Goal: Task Accomplishment & Management: Complete application form

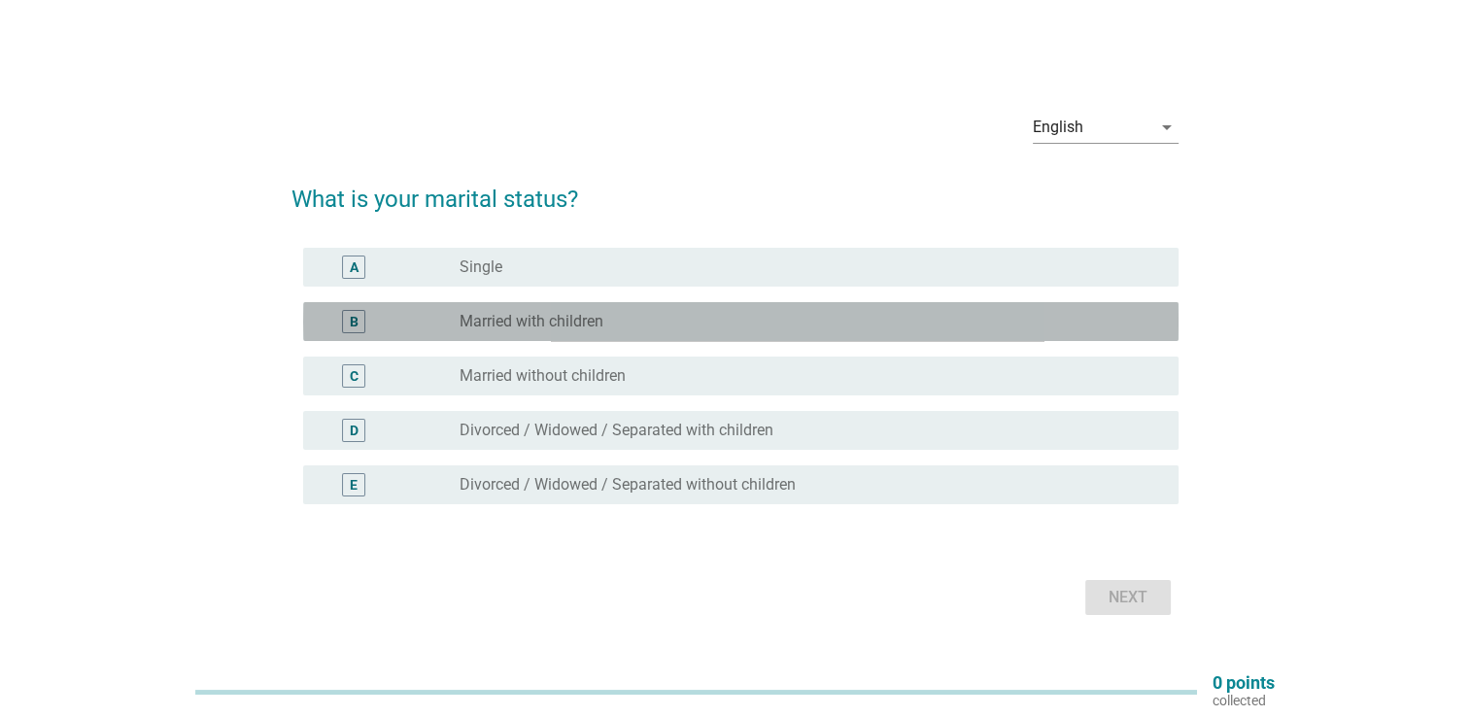
click at [941, 322] on div "radio_button_unchecked Married with children" at bounding box center [804, 321] width 688 height 19
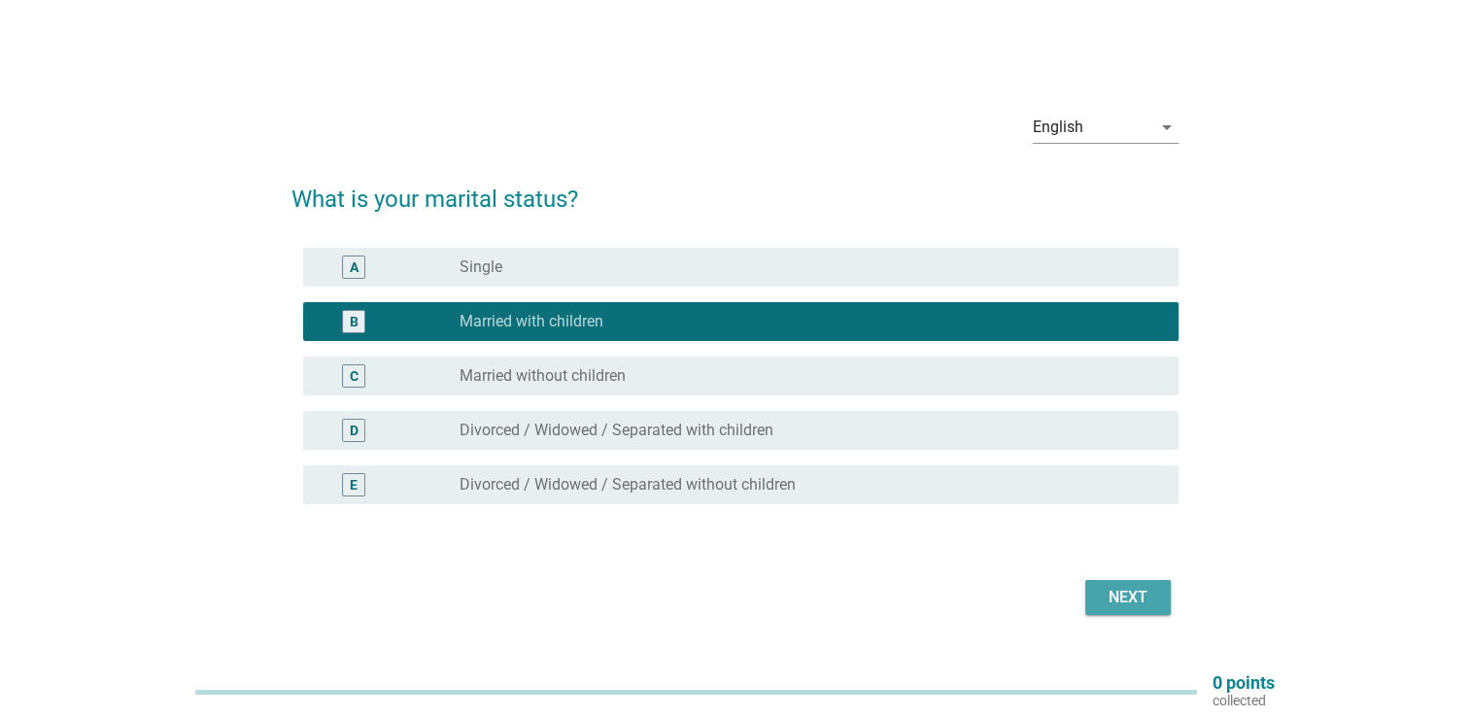
click at [1137, 604] on div "Next" at bounding box center [1128, 597] width 54 height 23
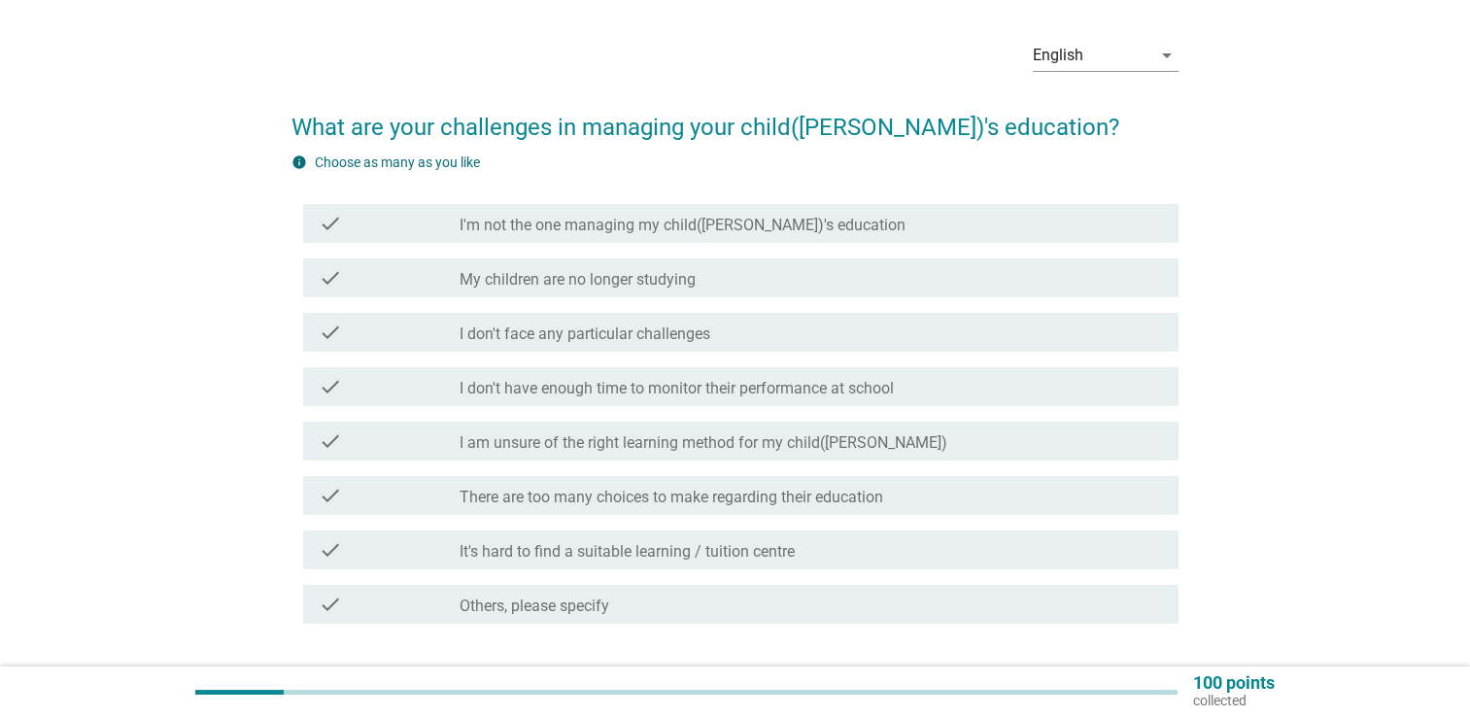
scroll to position [97, 0]
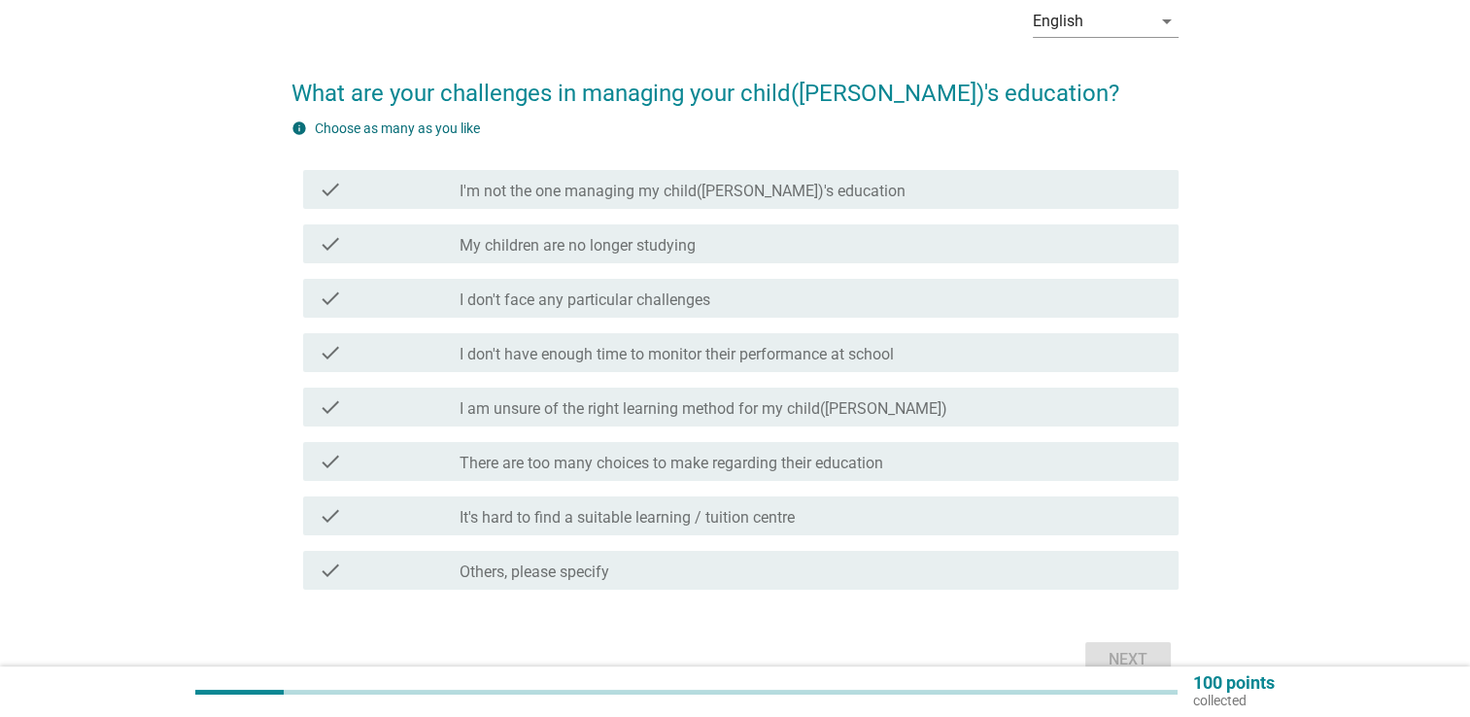
click at [750, 345] on label "I don't have enough time to monitor their performance at school" at bounding box center [677, 354] width 434 height 19
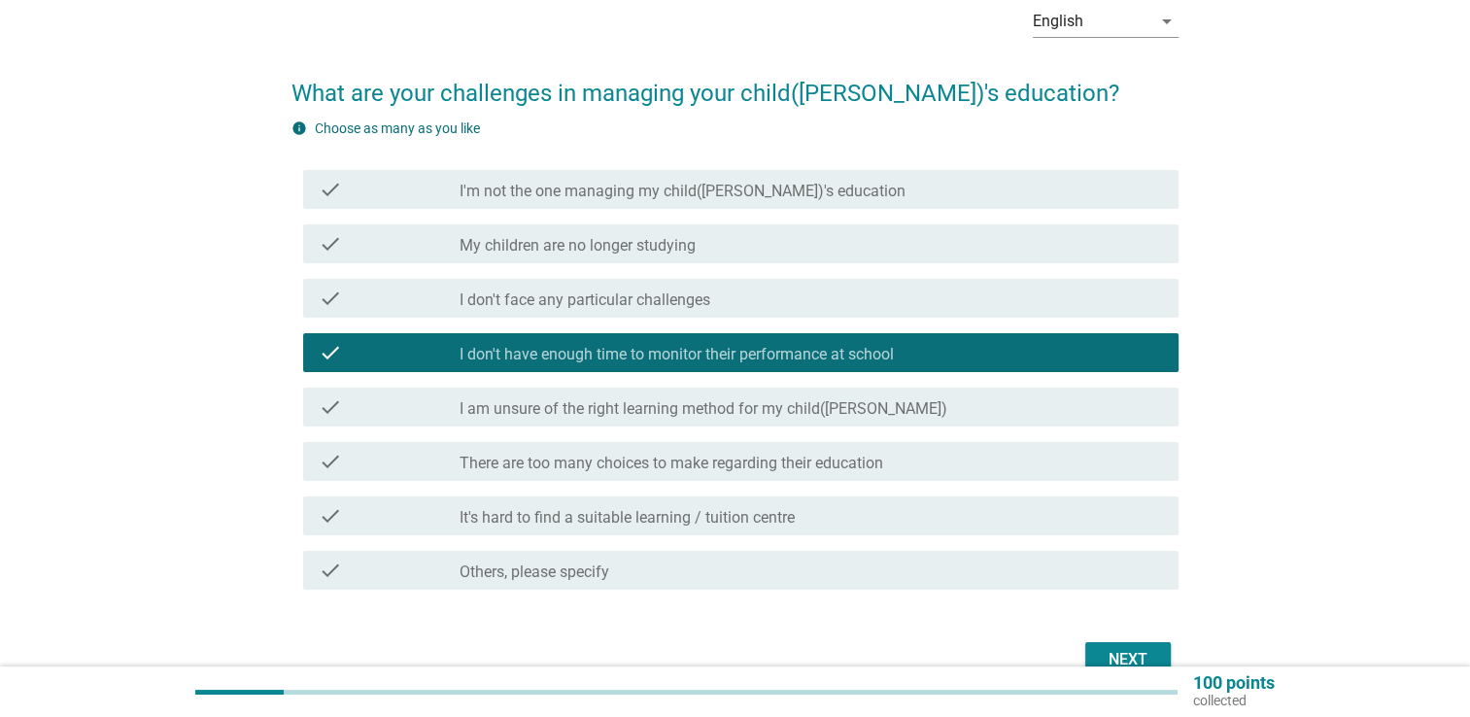
click at [1117, 657] on div "Next" at bounding box center [1128, 659] width 54 height 23
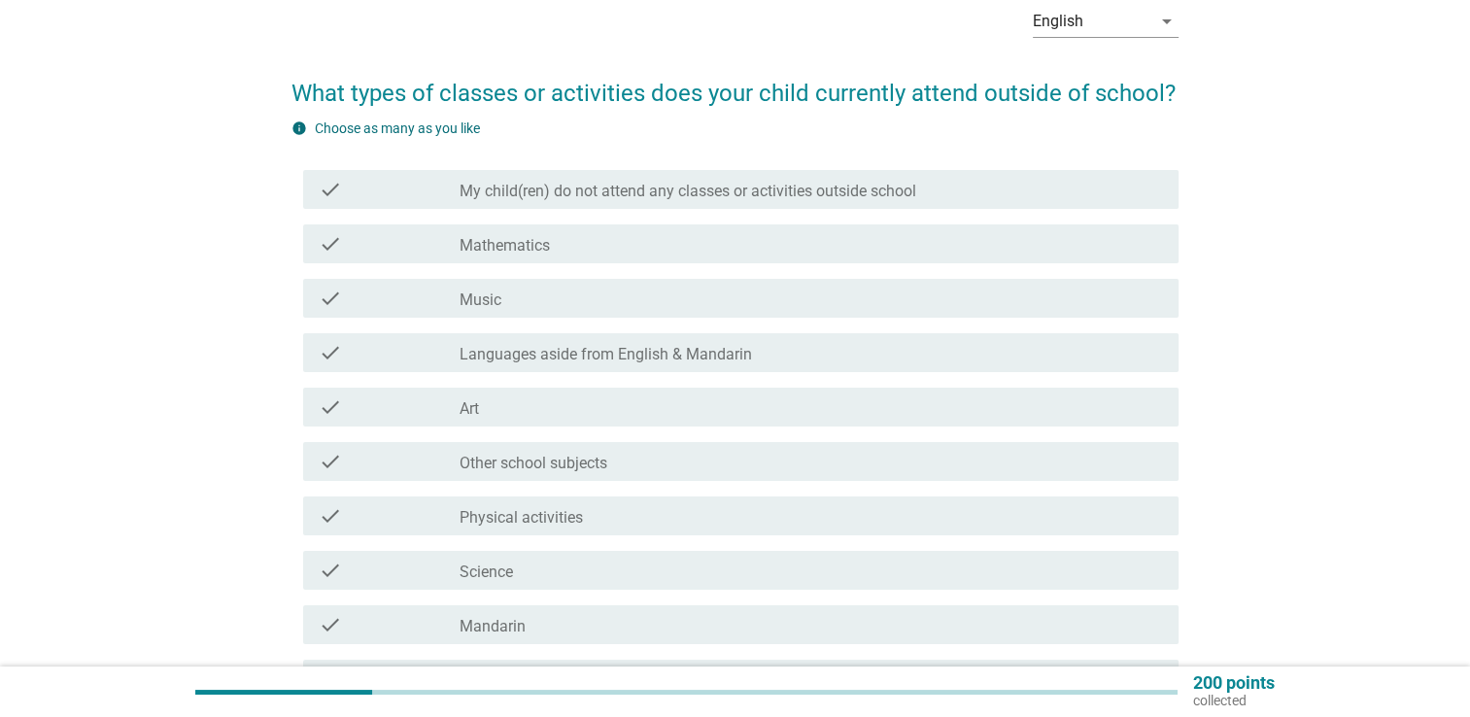
click at [727, 406] on div "check_box_outline_blank Art" at bounding box center [812, 407] width 704 height 23
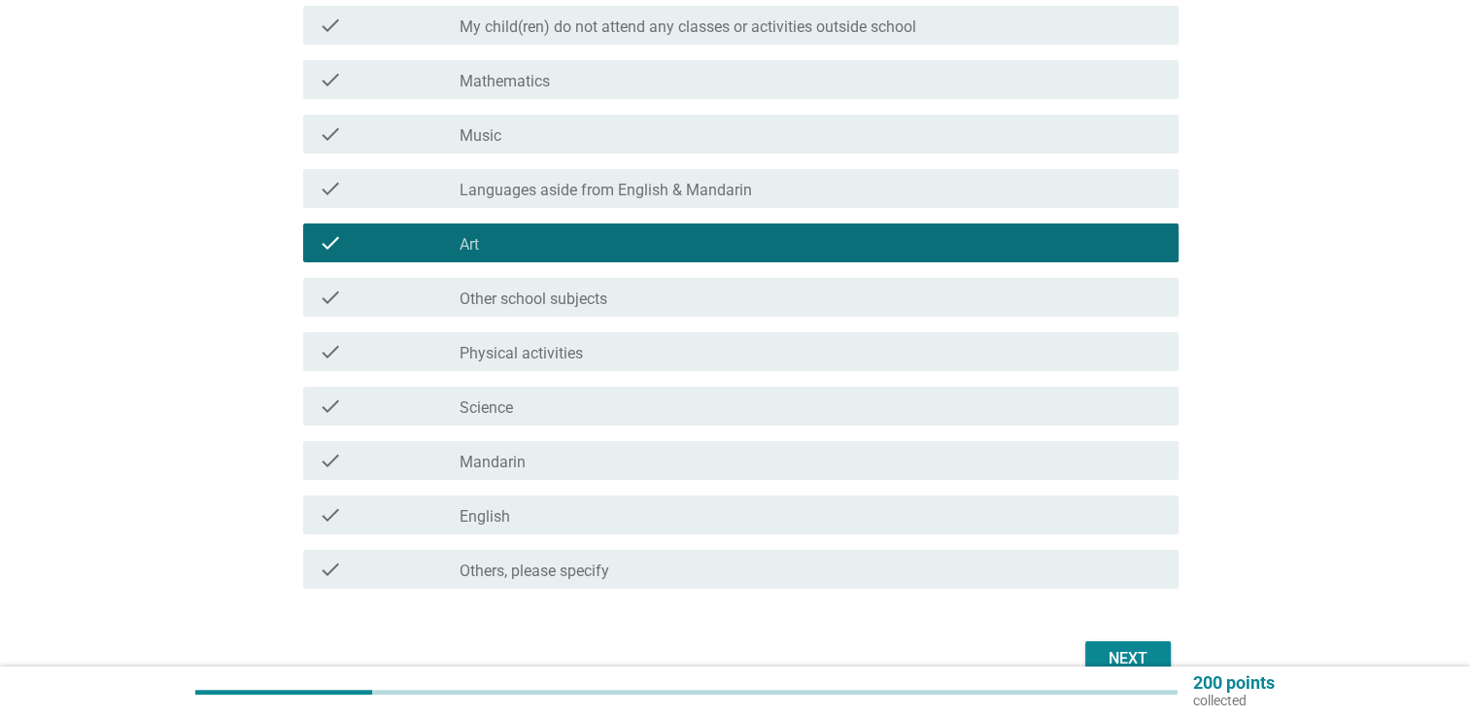
scroll to position [363, 0]
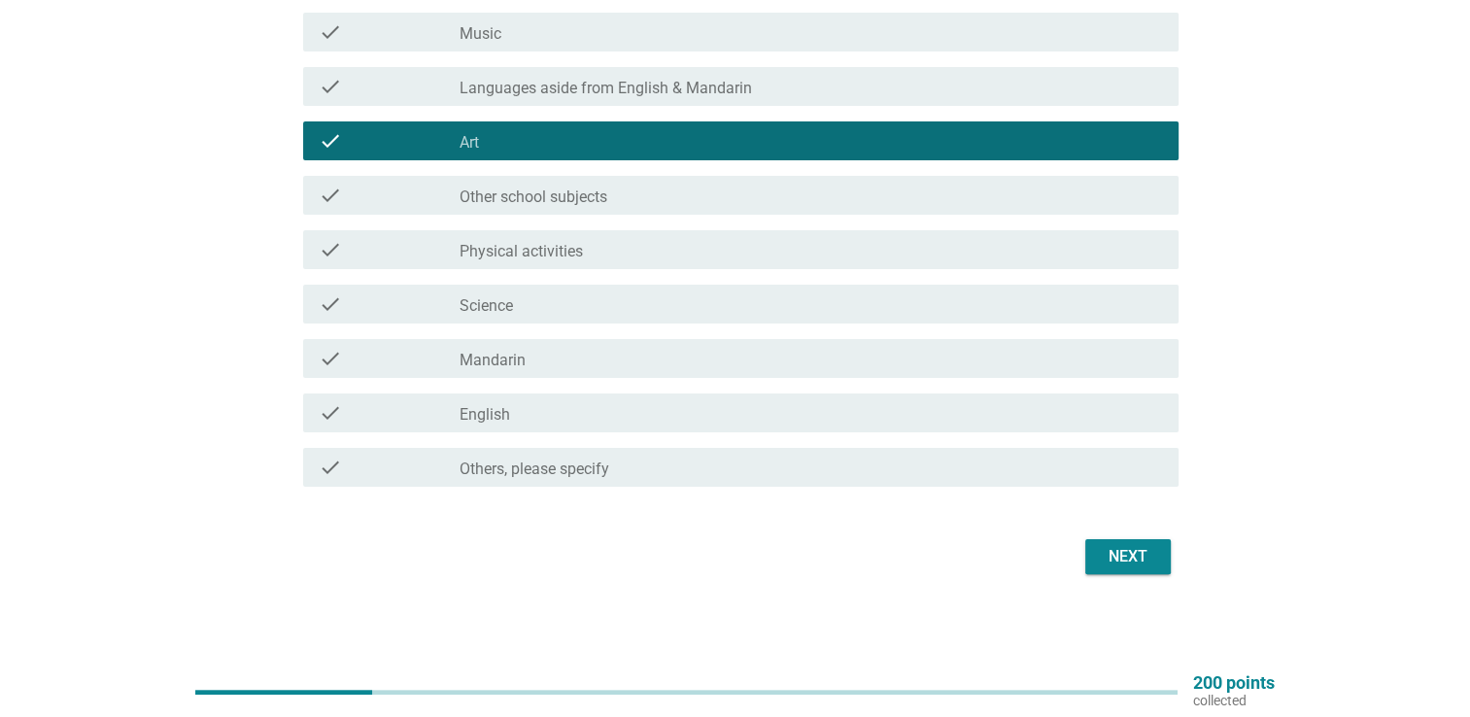
click at [1158, 566] on button "Next" at bounding box center [1129, 556] width 86 height 35
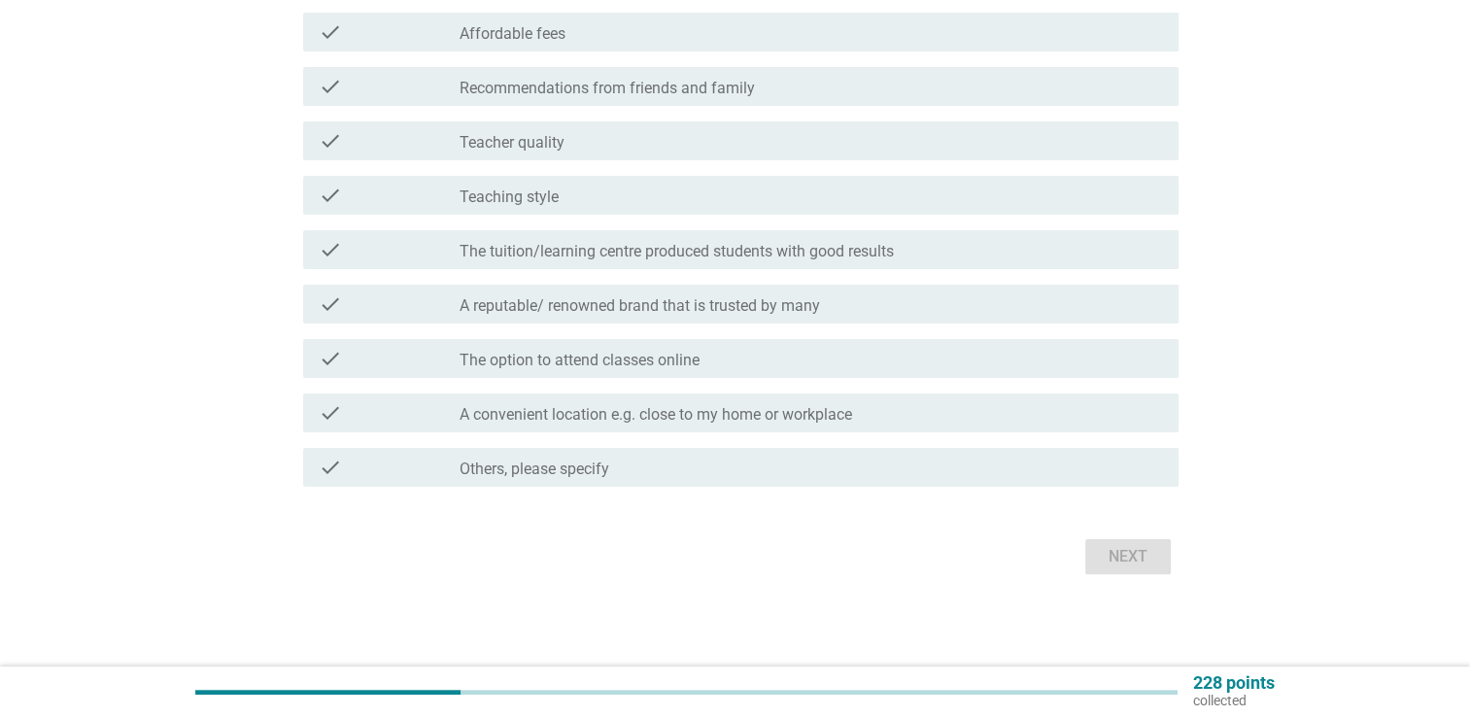
scroll to position [0, 0]
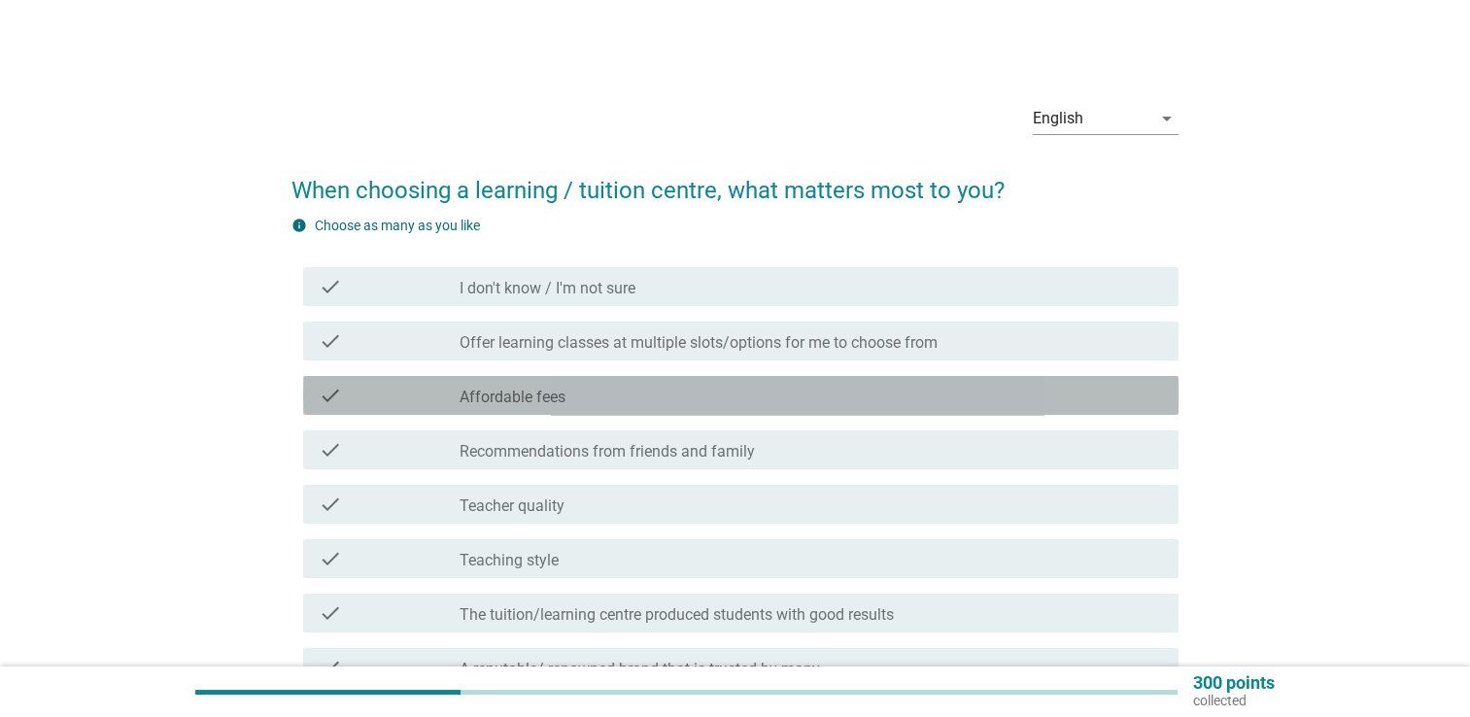
click at [874, 400] on div "check_box_outline_blank Affordable fees" at bounding box center [812, 395] width 704 height 23
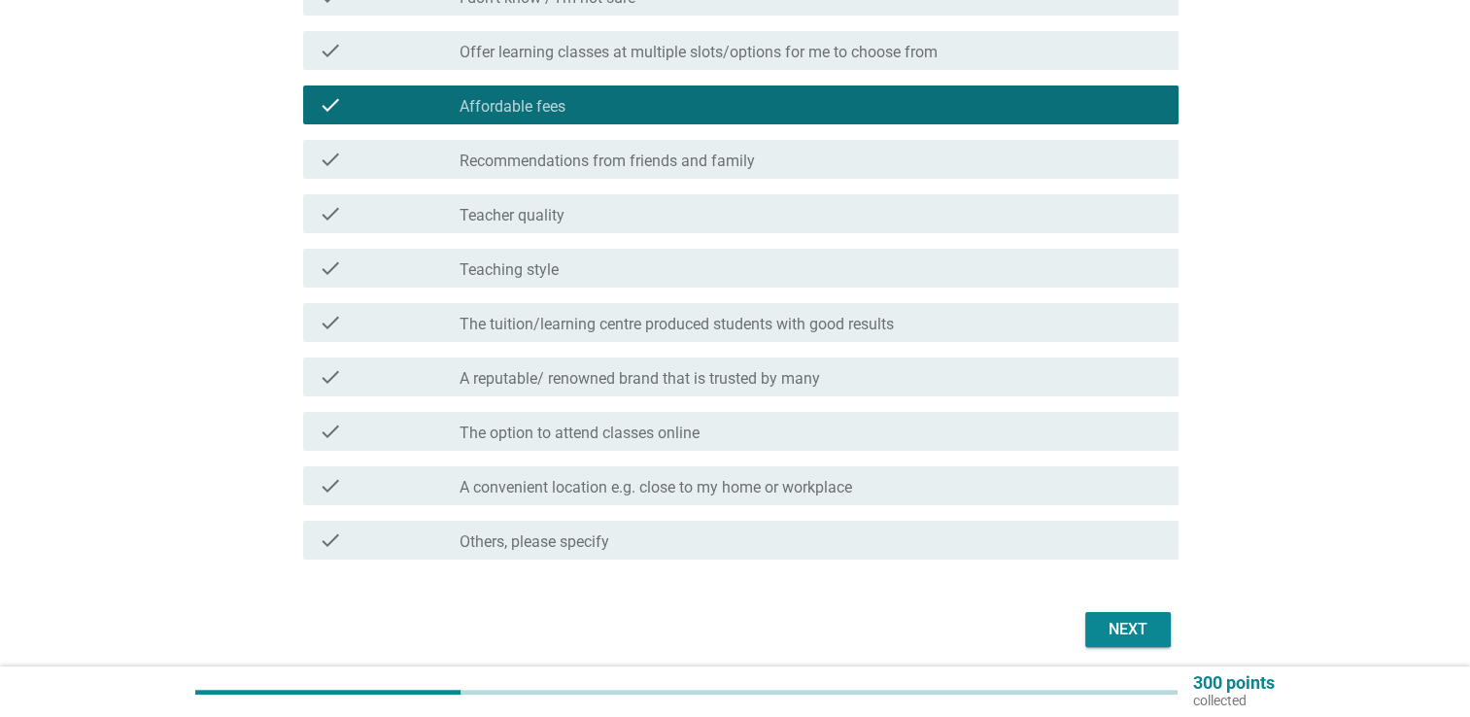
scroll to position [292, 0]
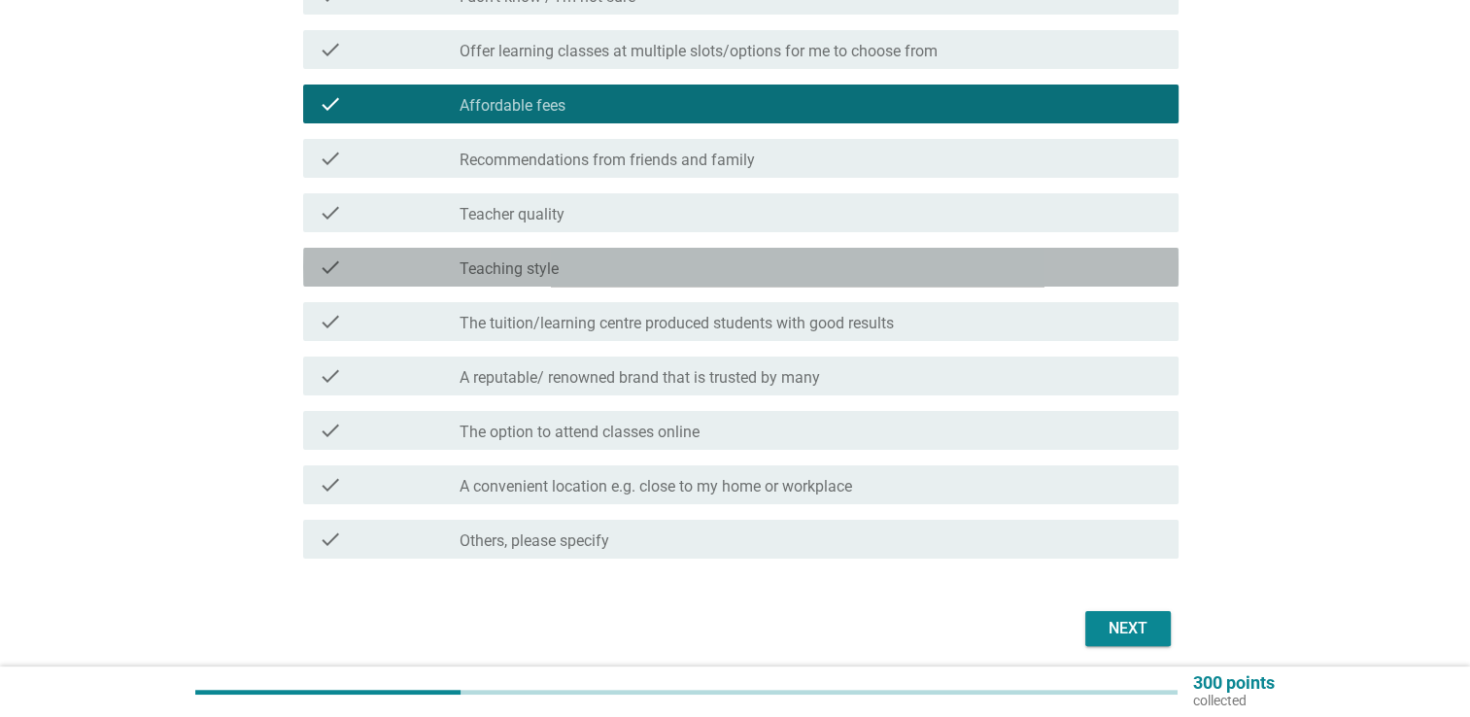
click at [886, 271] on div "check_box_outline_blank Teaching style" at bounding box center [812, 267] width 704 height 23
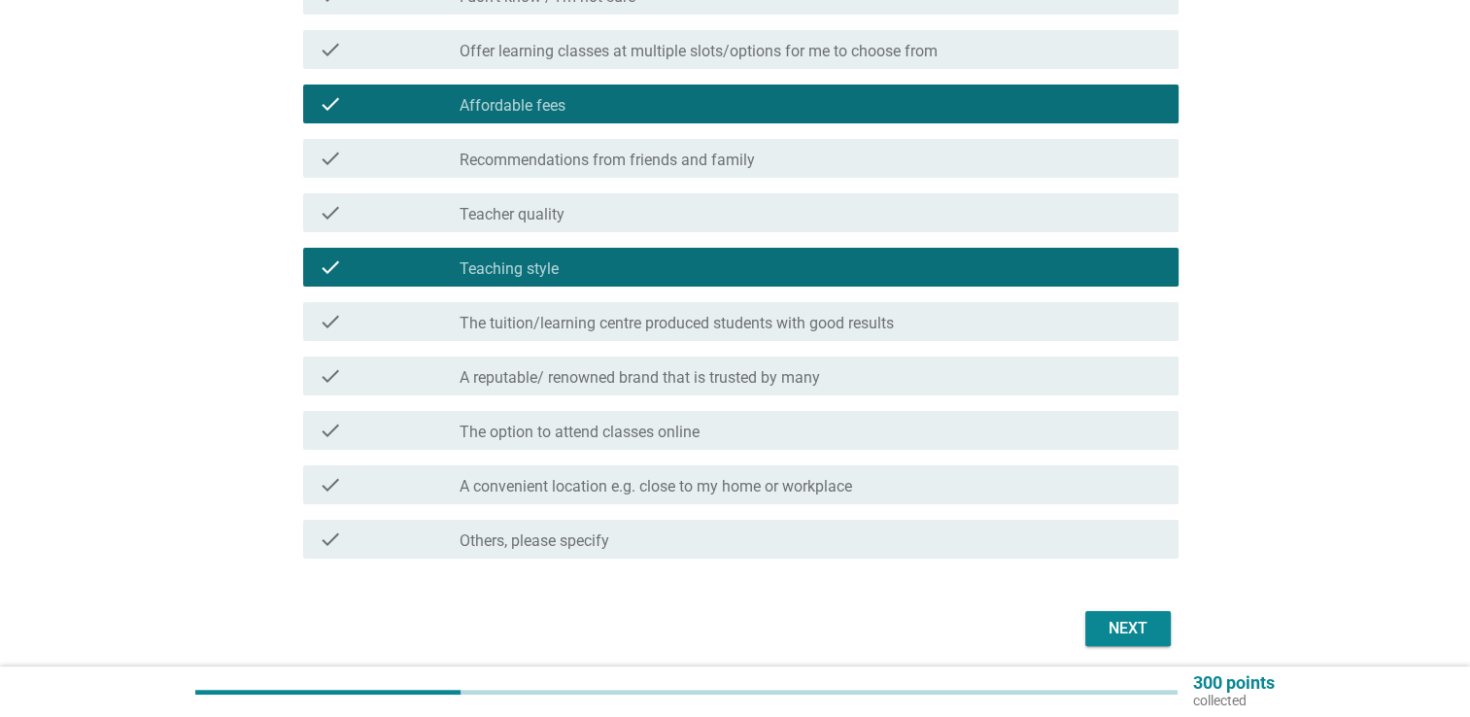
click at [1133, 628] on div "Next" at bounding box center [1128, 628] width 54 height 23
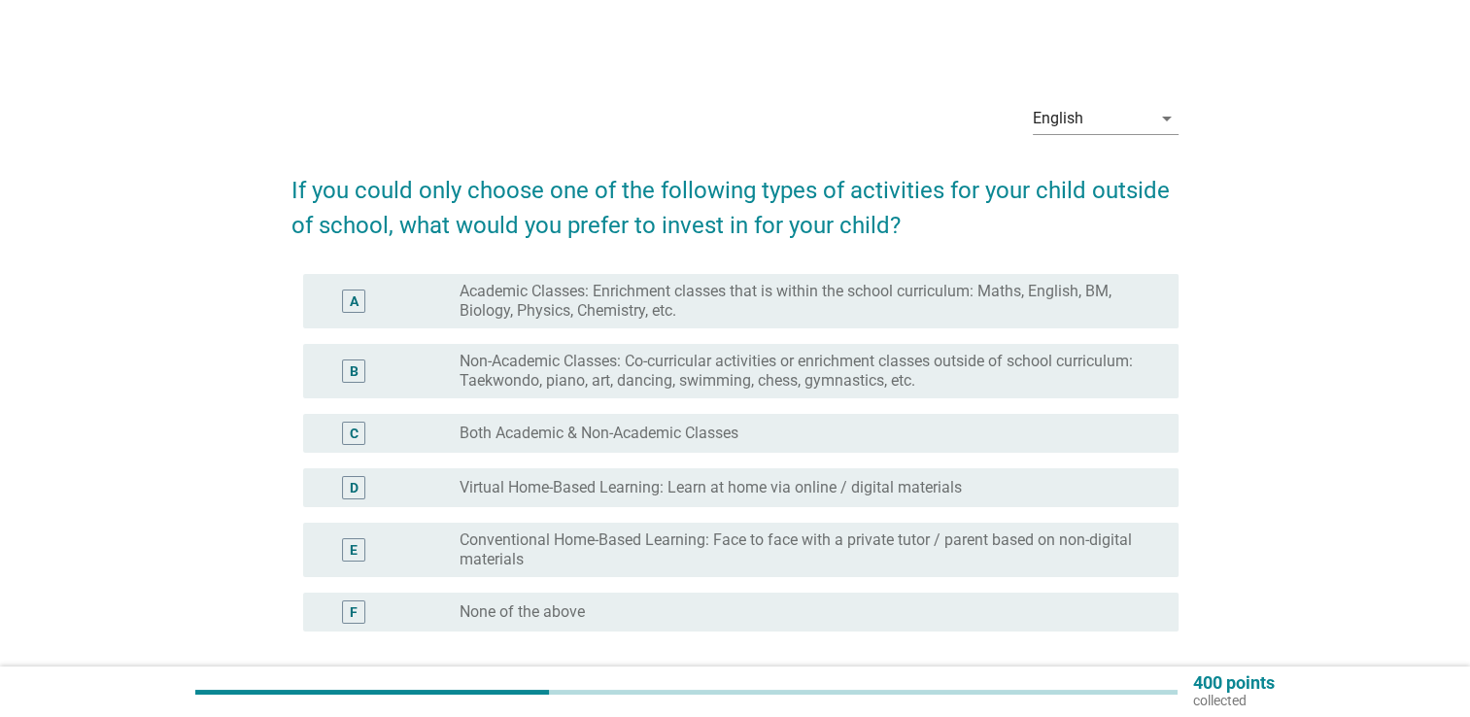
click at [828, 375] on label "Non-Academic Classes: Co-curricular activities or enrichment classes outside of…" at bounding box center [804, 371] width 688 height 39
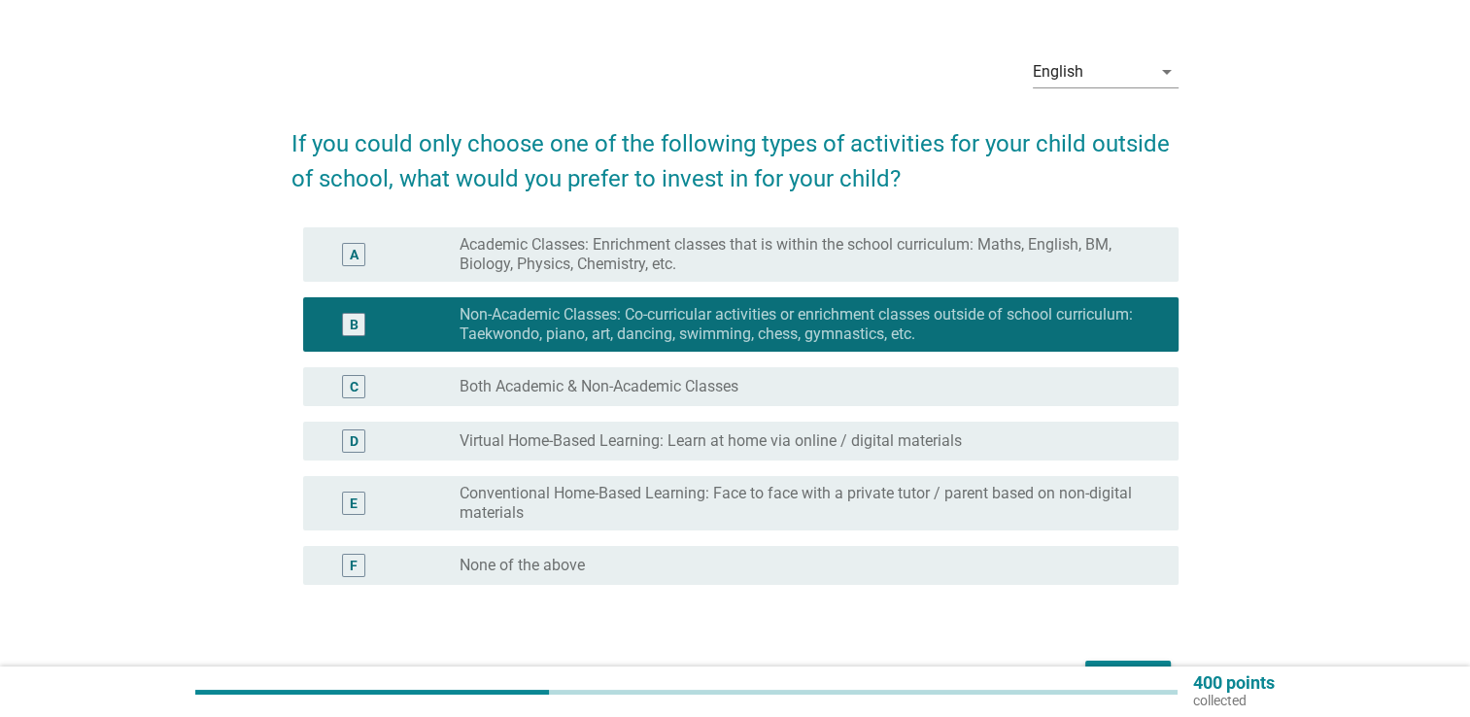
scroll to position [168, 0]
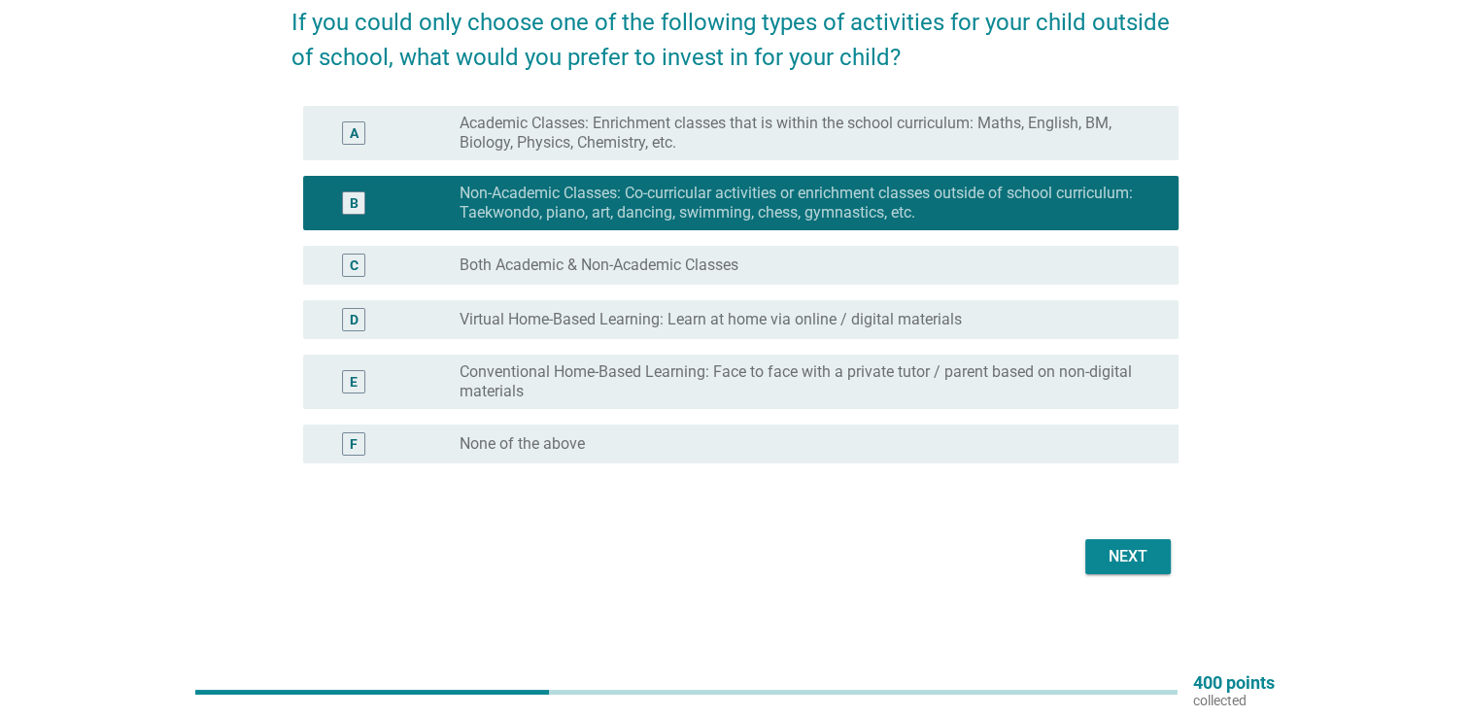
click at [1139, 555] on div "Next" at bounding box center [1128, 556] width 54 height 23
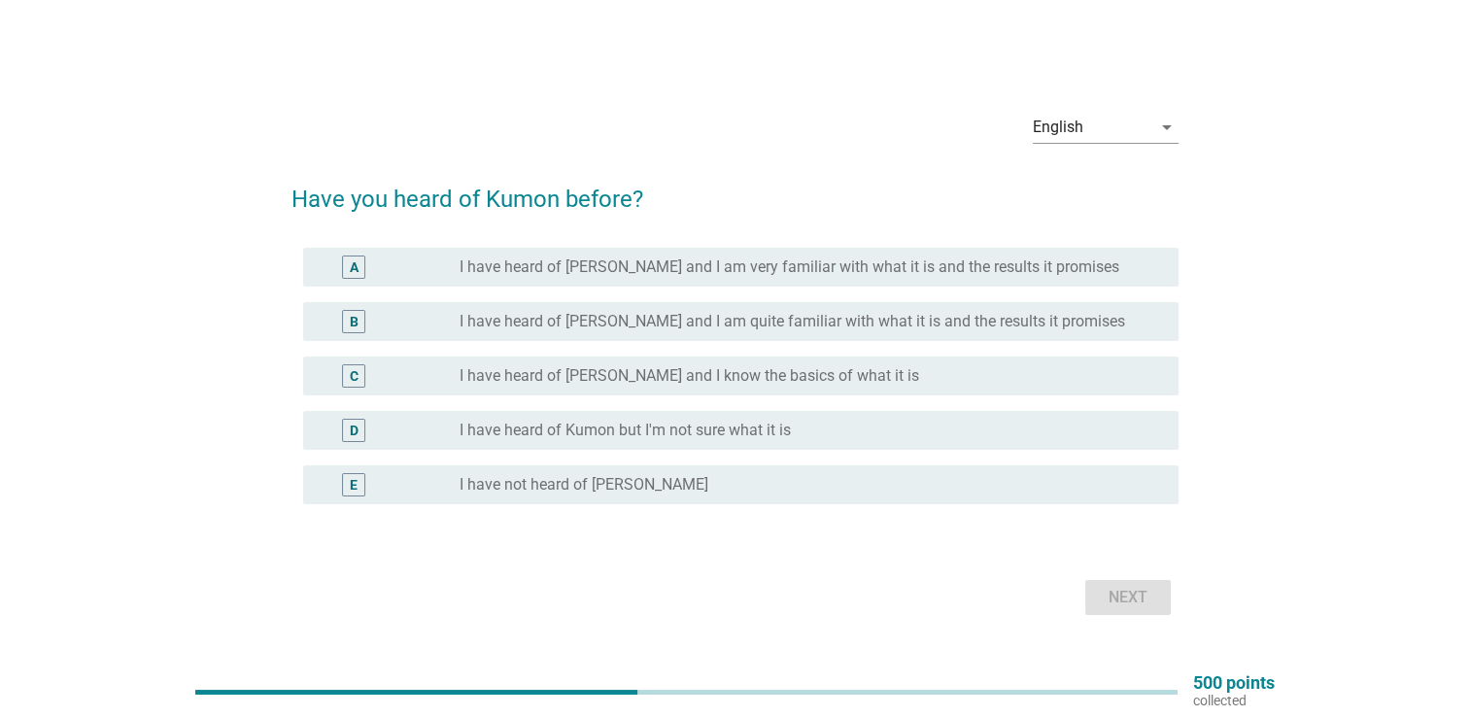
drag, startPoint x: 1038, startPoint y: 323, endPoint x: 1140, endPoint y: 411, distance: 135.0
click at [1038, 324] on label "I have heard of [PERSON_NAME] and I am quite familiar with what it is and the r…" at bounding box center [793, 321] width 666 height 19
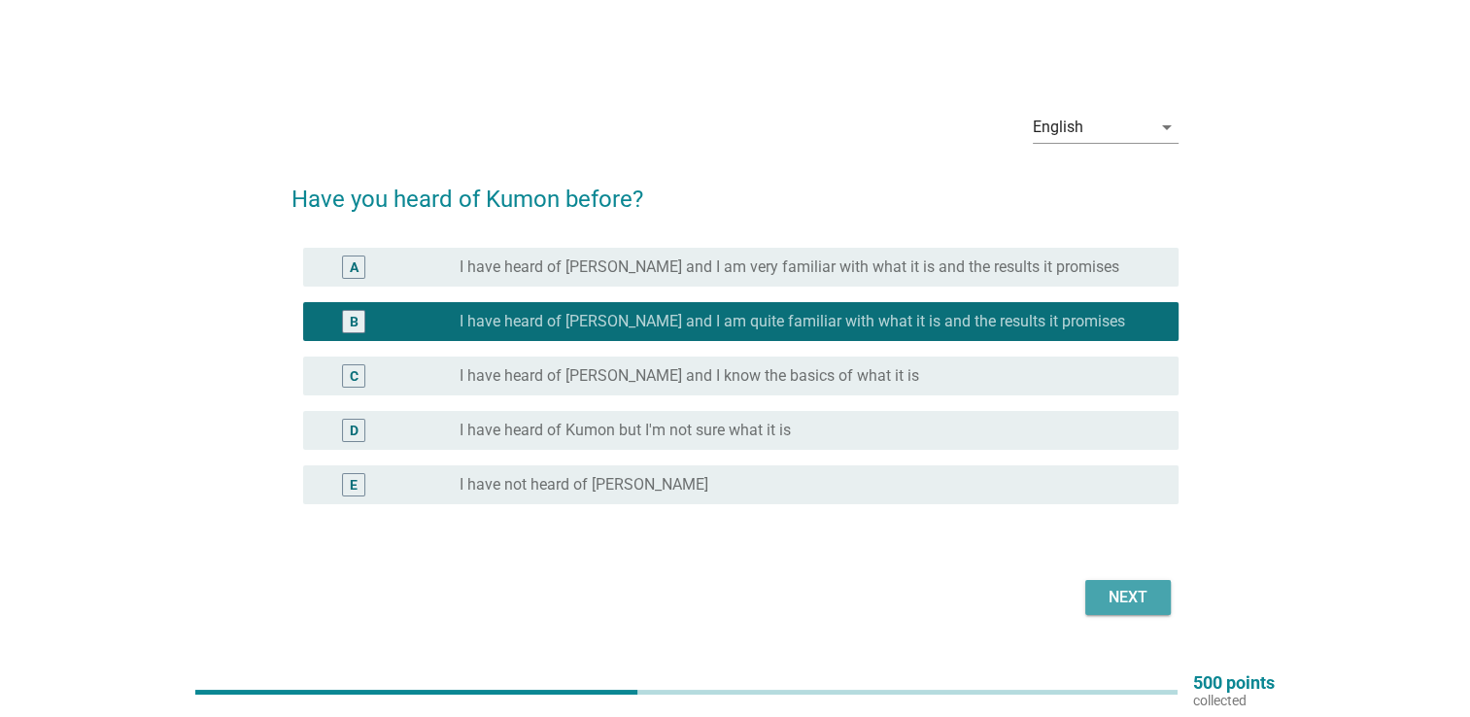
click at [1148, 599] on div "Next" at bounding box center [1128, 597] width 54 height 23
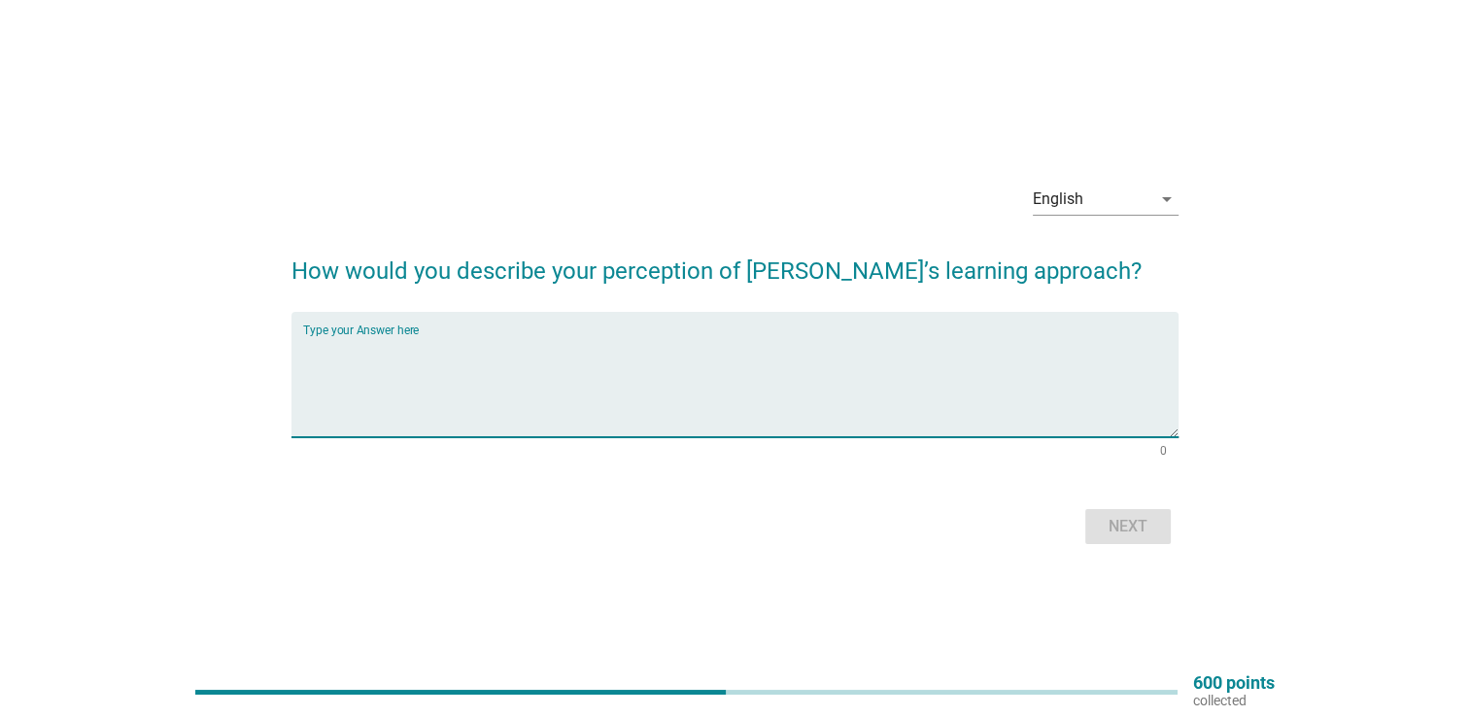
click at [958, 381] on textarea "Type your Answer here" at bounding box center [741, 386] width 876 height 102
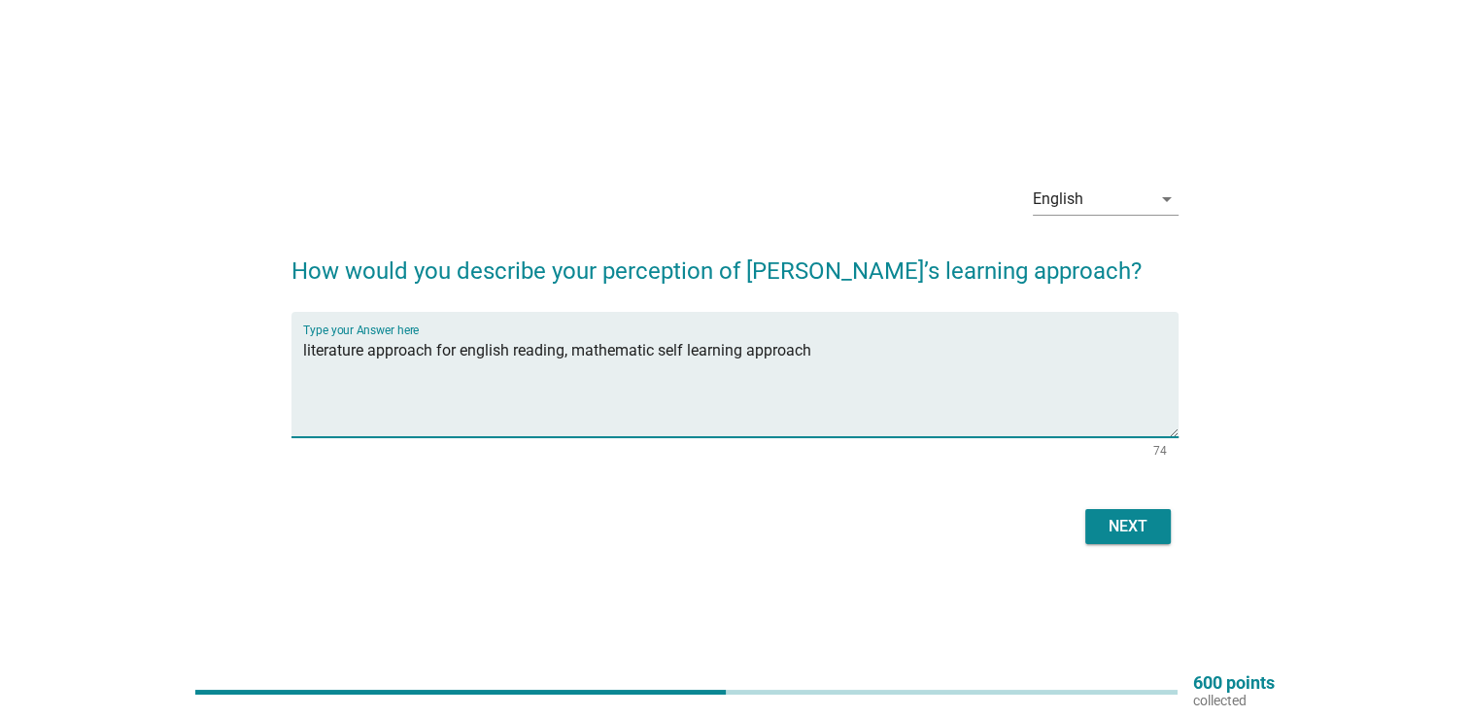
type textarea "literature approach for english reading, mathematic self learning approach"
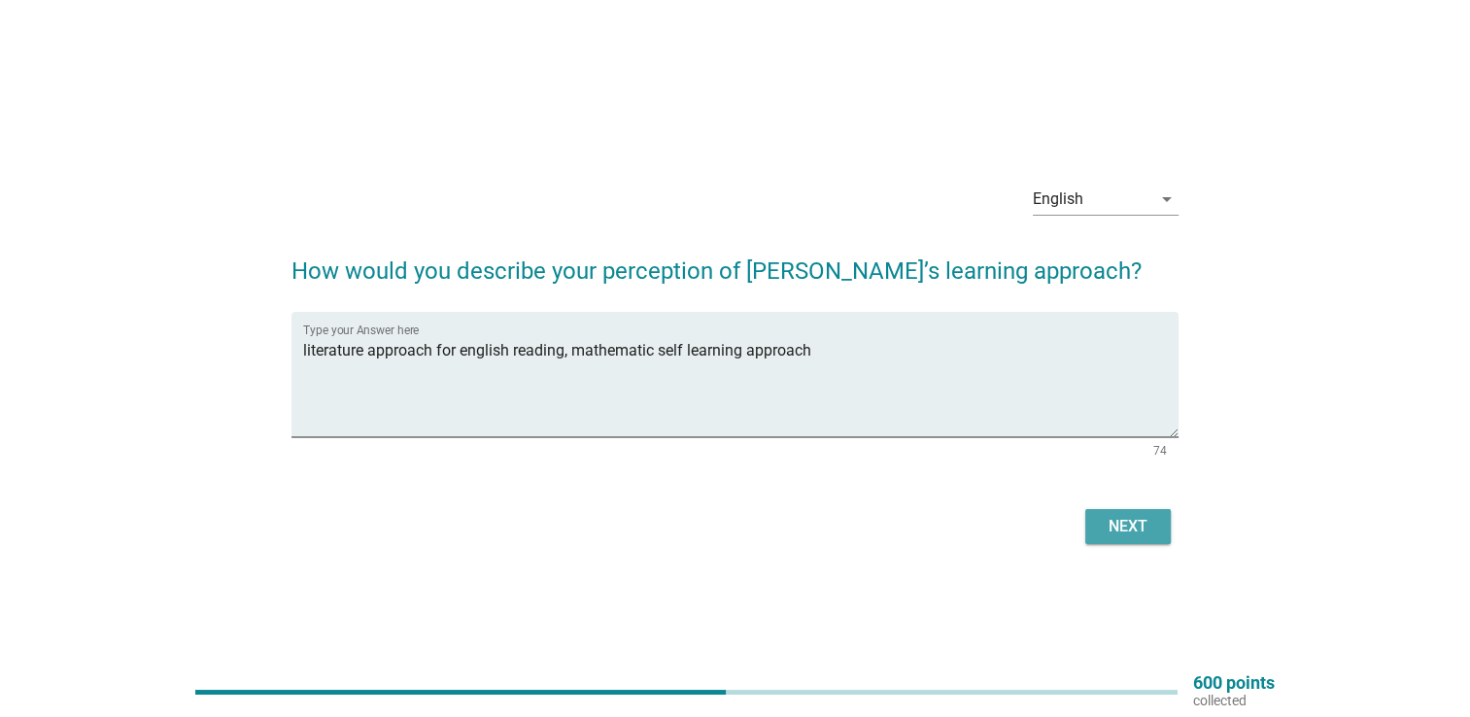
click at [1108, 522] on div "Next" at bounding box center [1128, 526] width 54 height 23
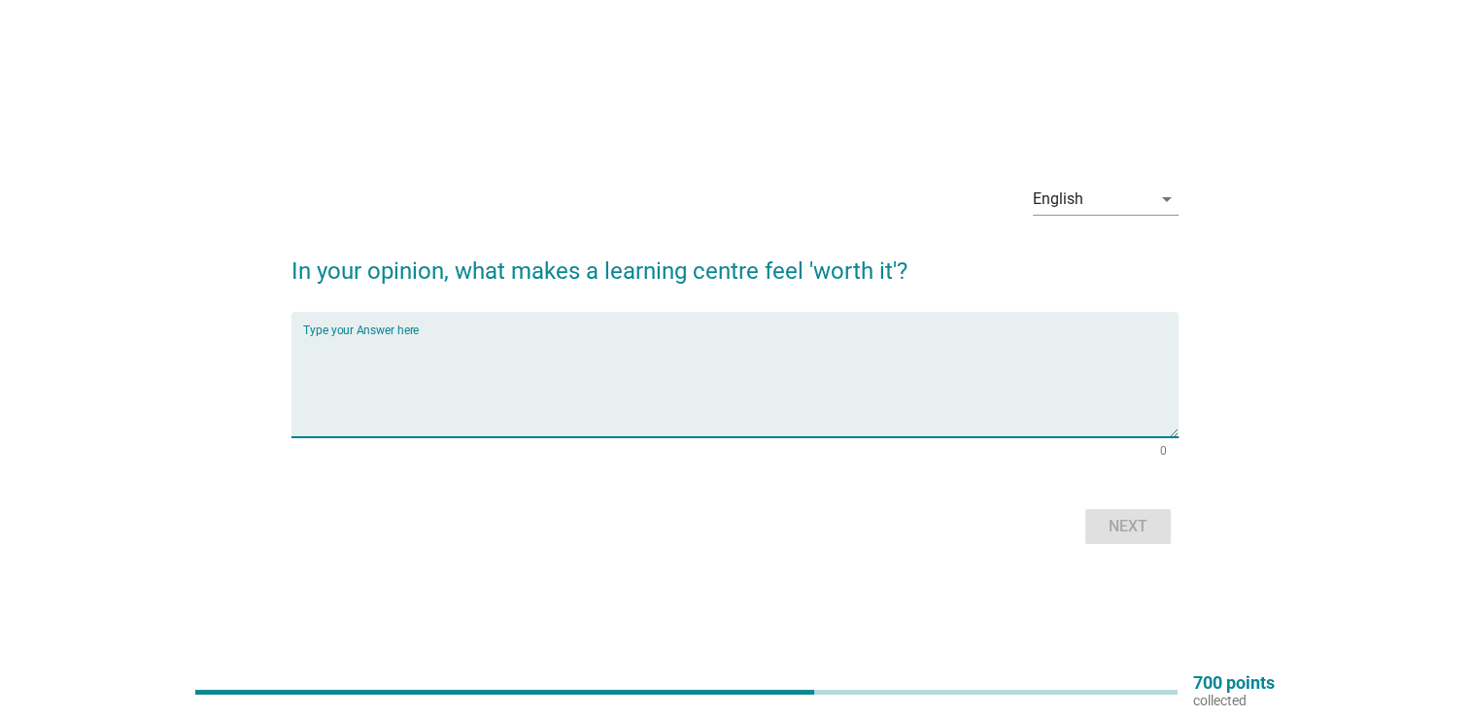
click at [1013, 380] on textarea "Type your Answer here" at bounding box center [741, 386] width 876 height 102
type textarea "child got improvement"
click at [1141, 541] on button "Next" at bounding box center [1129, 526] width 86 height 35
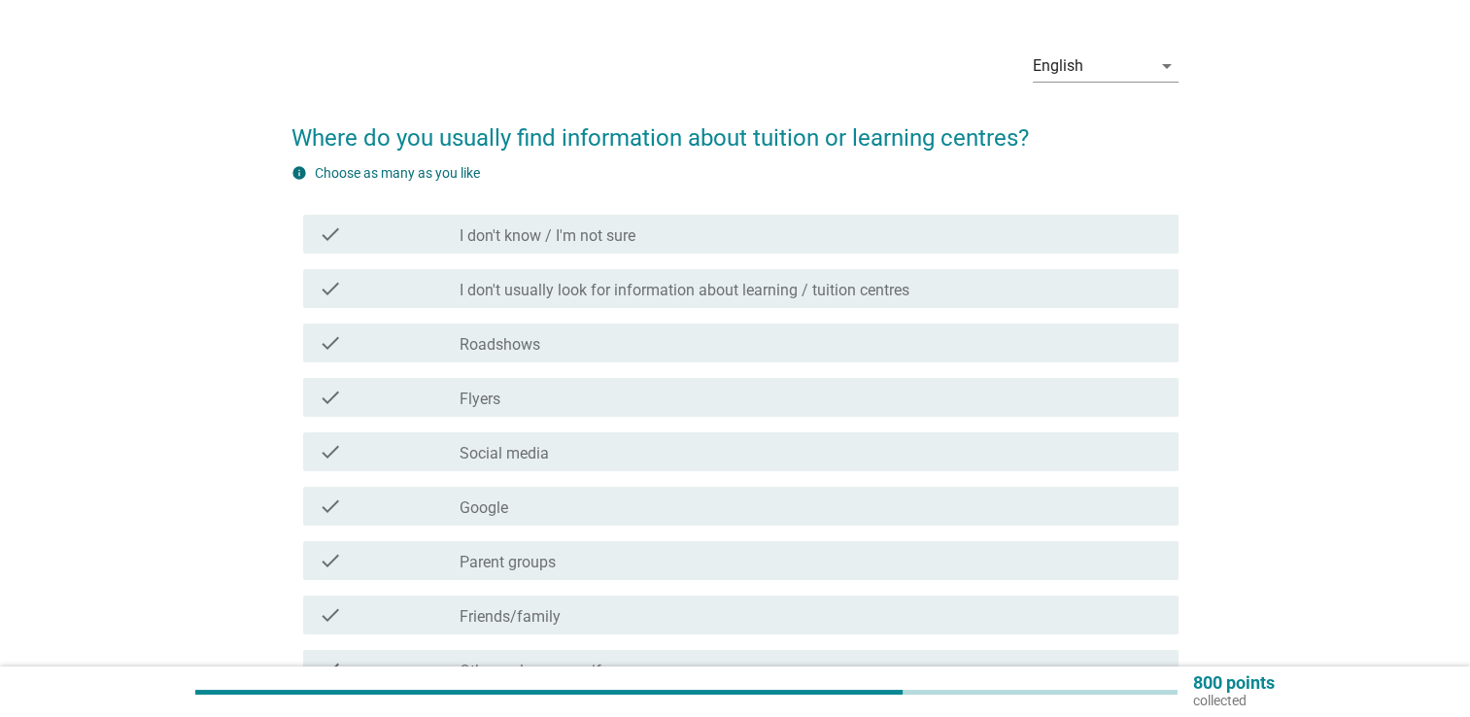
scroll to position [97, 0]
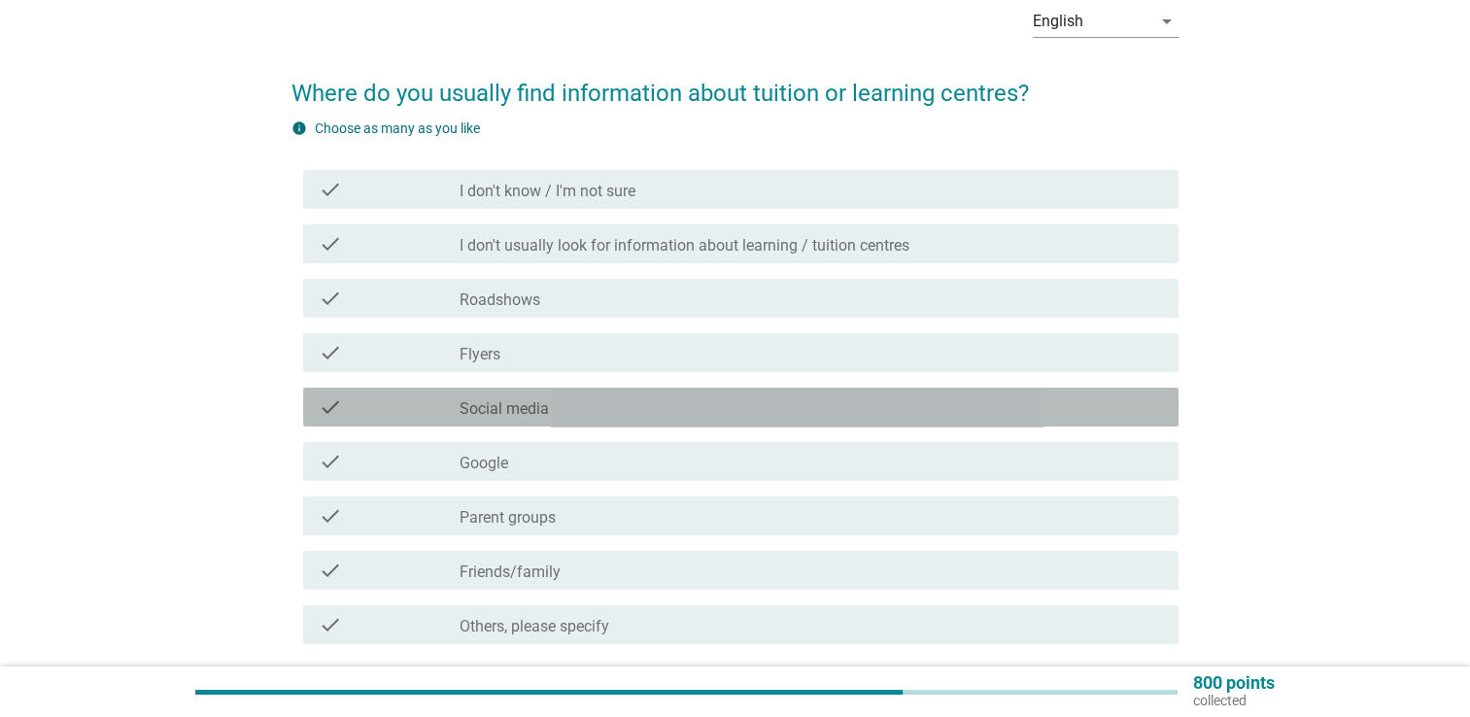
click at [668, 406] on div "check_box_outline_blank Social media" at bounding box center [812, 407] width 704 height 23
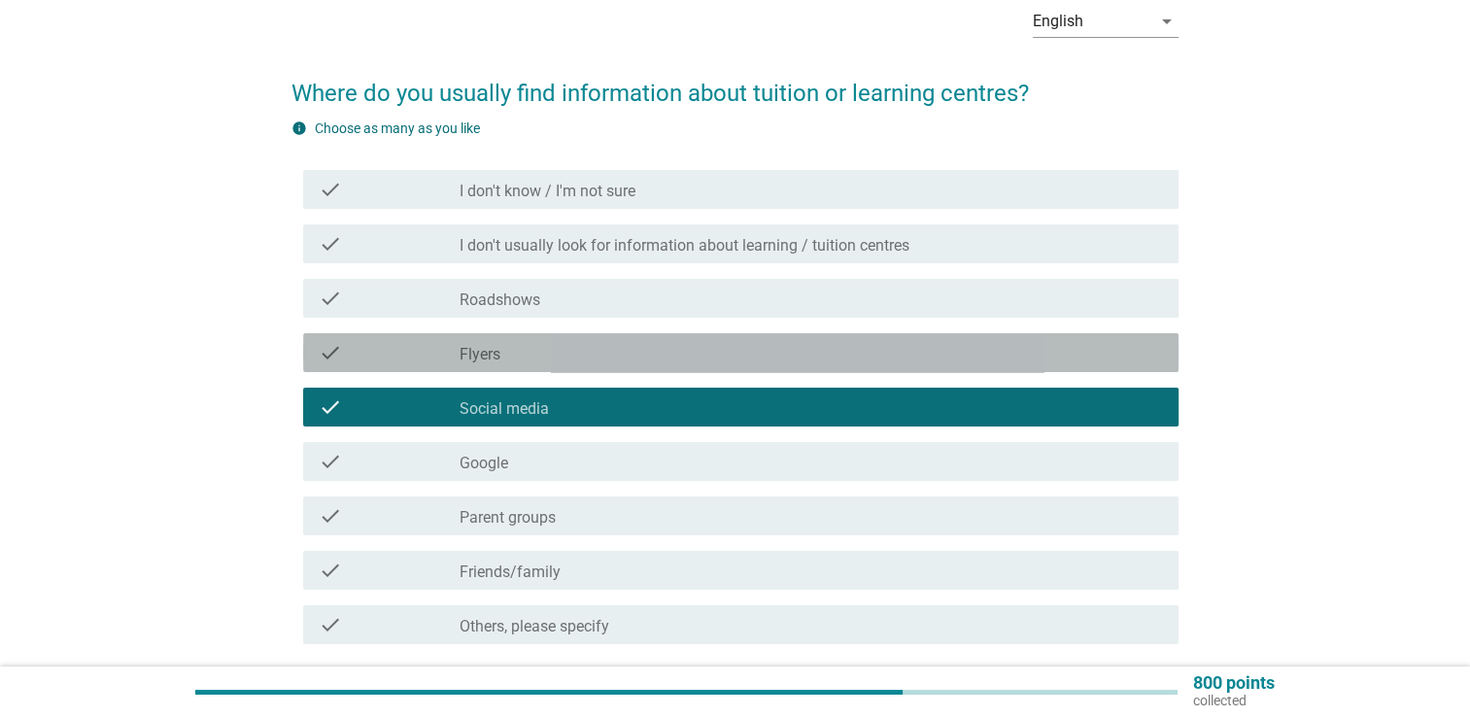
drag, startPoint x: 701, startPoint y: 354, endPoint x: 727, endPoint y: 370, distance: 31.0
click at [701, 354] on div "check_box_outline_blank Flyers" at bounding box center [812, 352] width 704 height 23
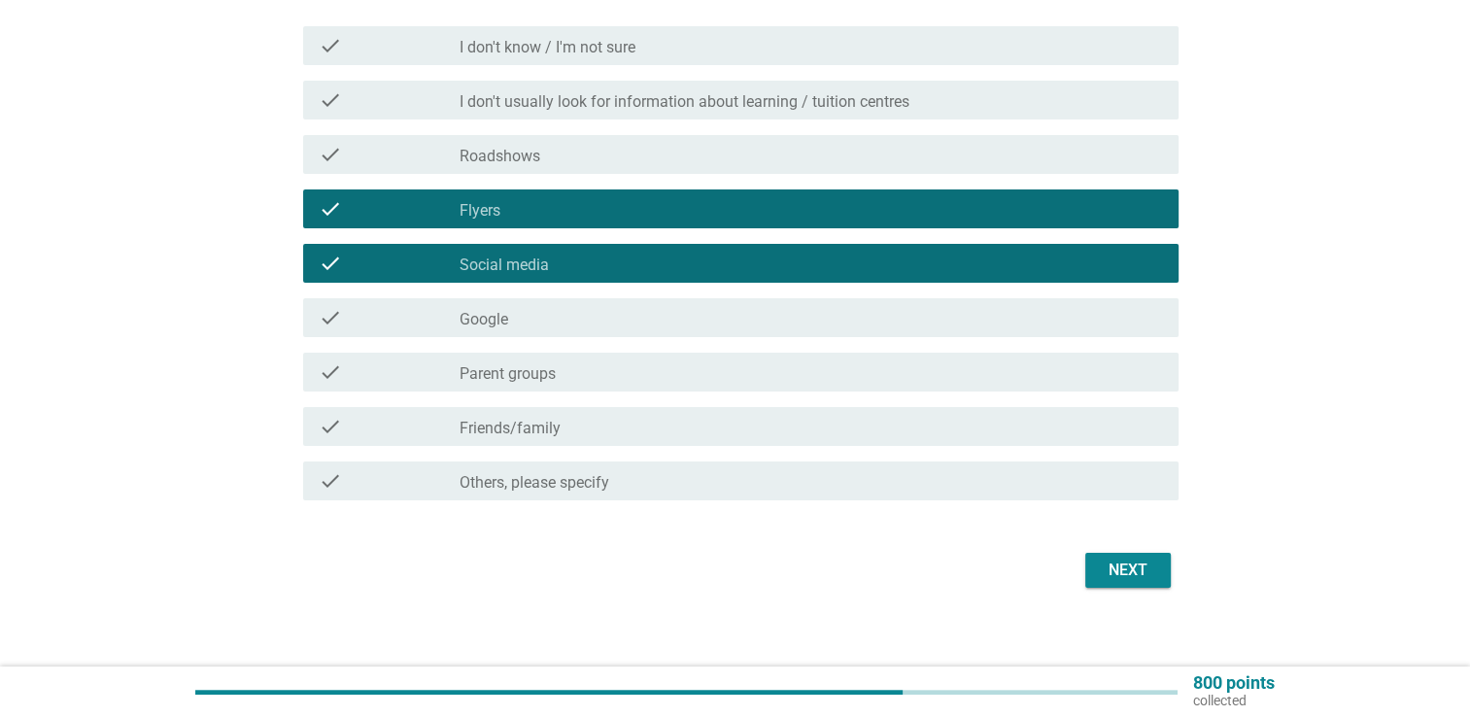
scroll to position [255, 0]
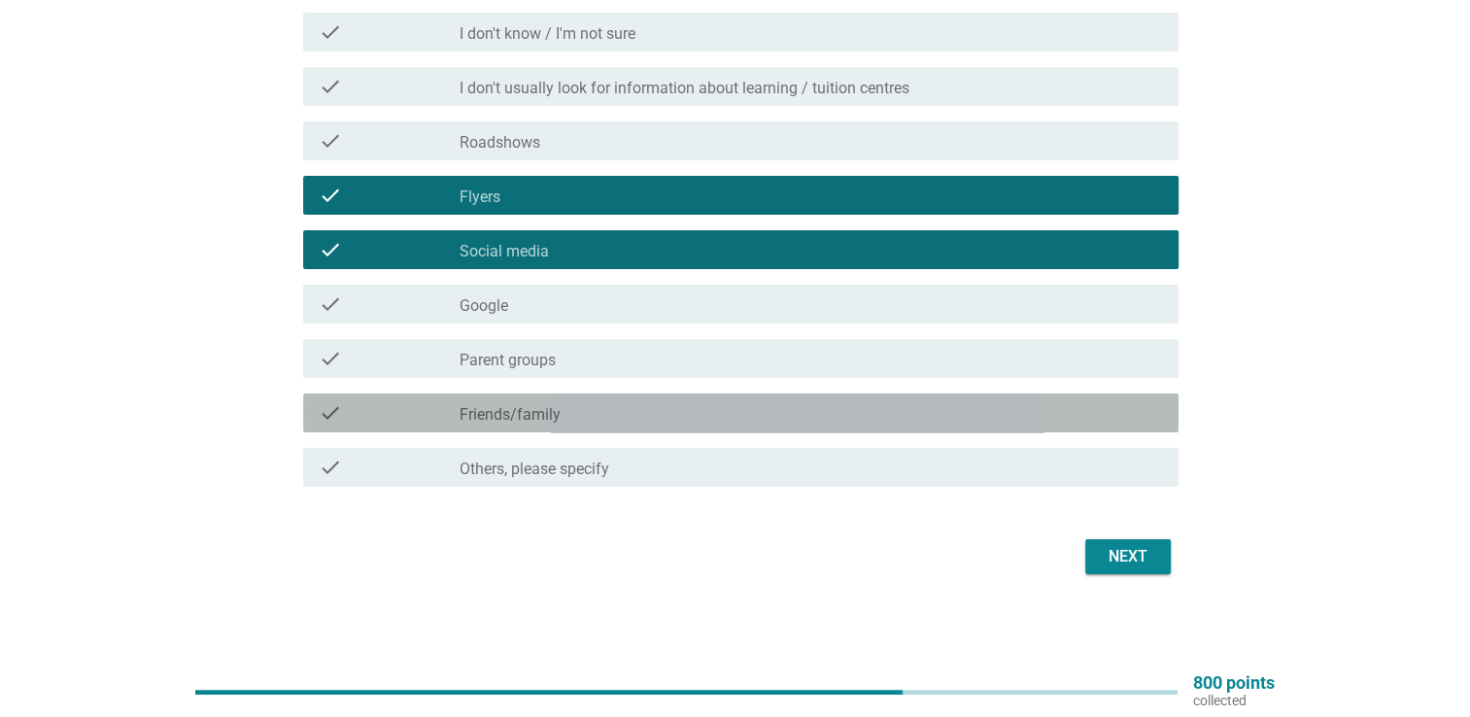
click at [1112, 421] on div "check_box_outline_blank Friends/family" at bounding box center [812, 412] width 704 height 23
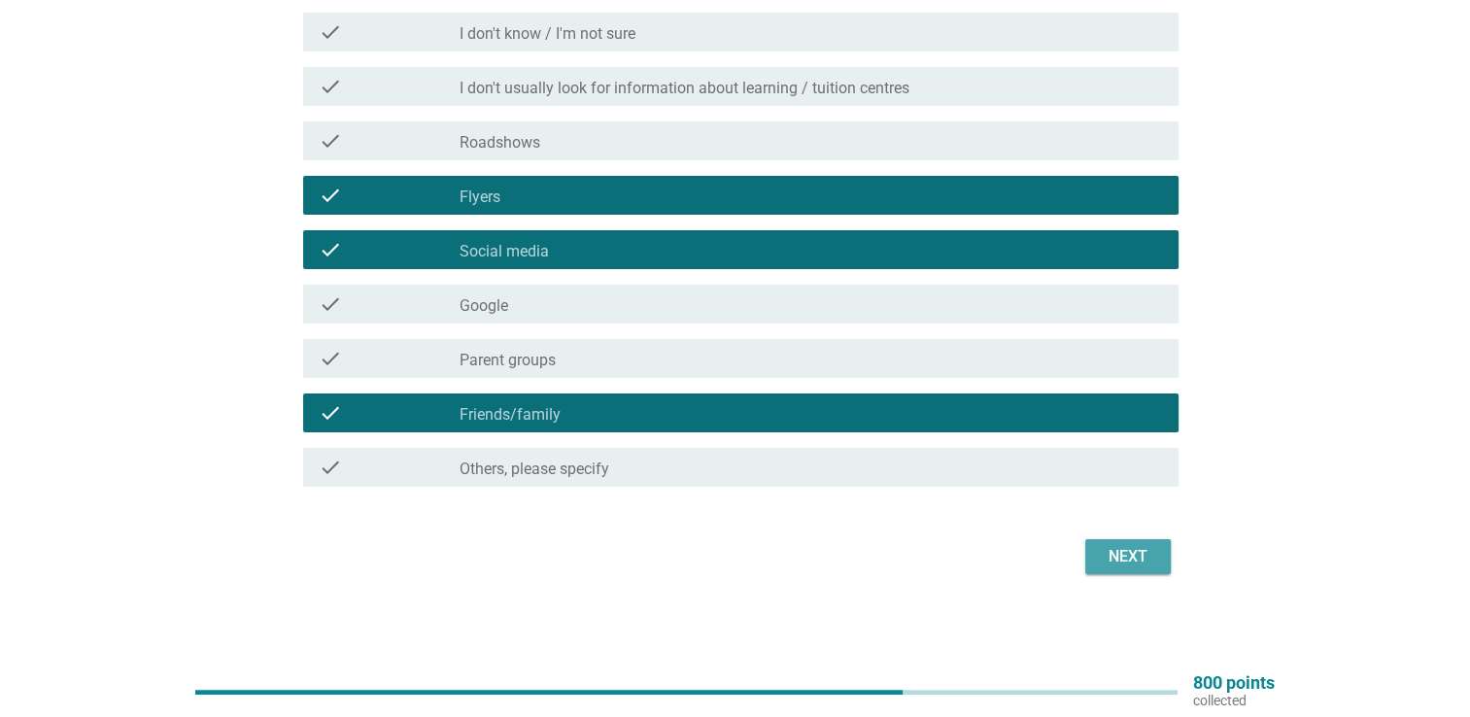
click at [1109, 554] on div "Next" at bounding box center [1128, 556] width 54 height 23
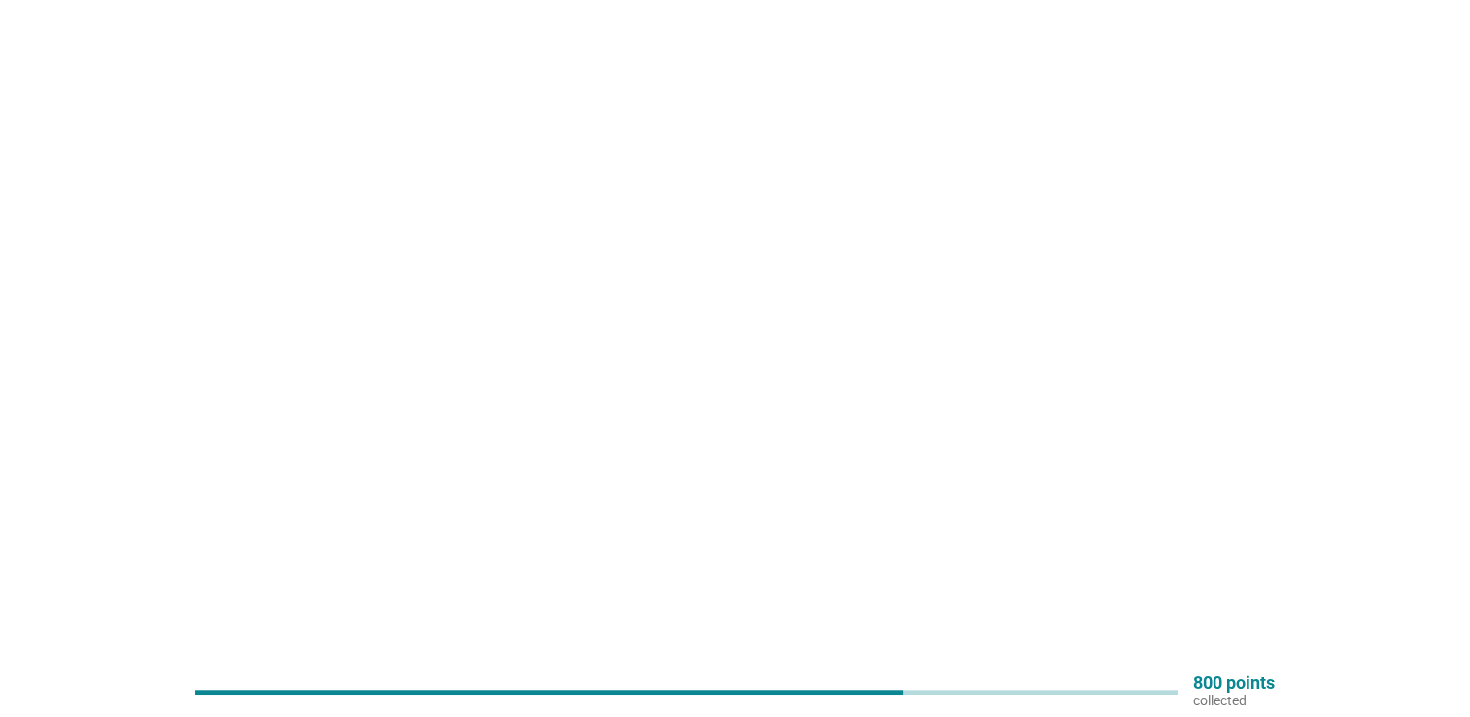
scroll to position [0, 0]
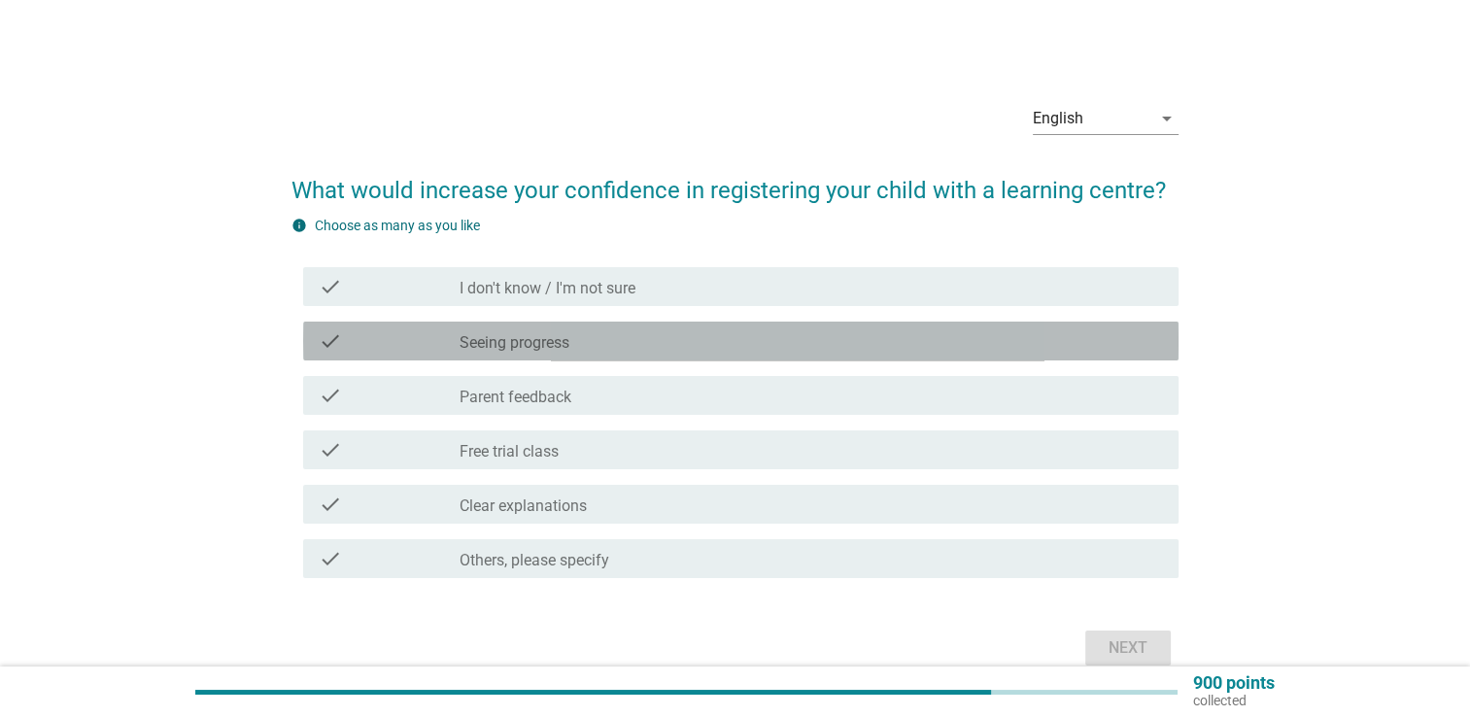
click at [828, 331] on div "check_box_outline_blank Seeing progress" at bounding box center [812, 340] width 704 height 23
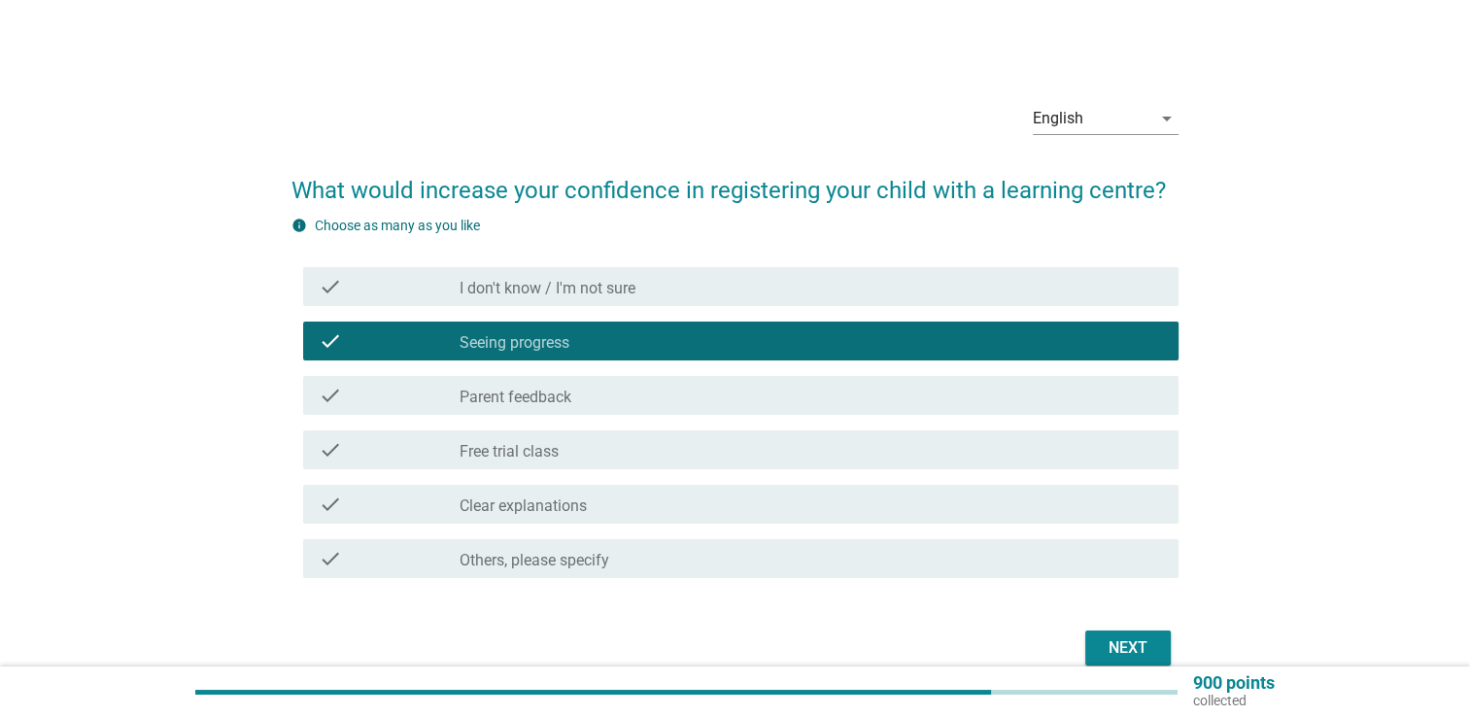
click at [1122, 640] on div "Next" at bounding box center [1128, 648] width 54 height 23
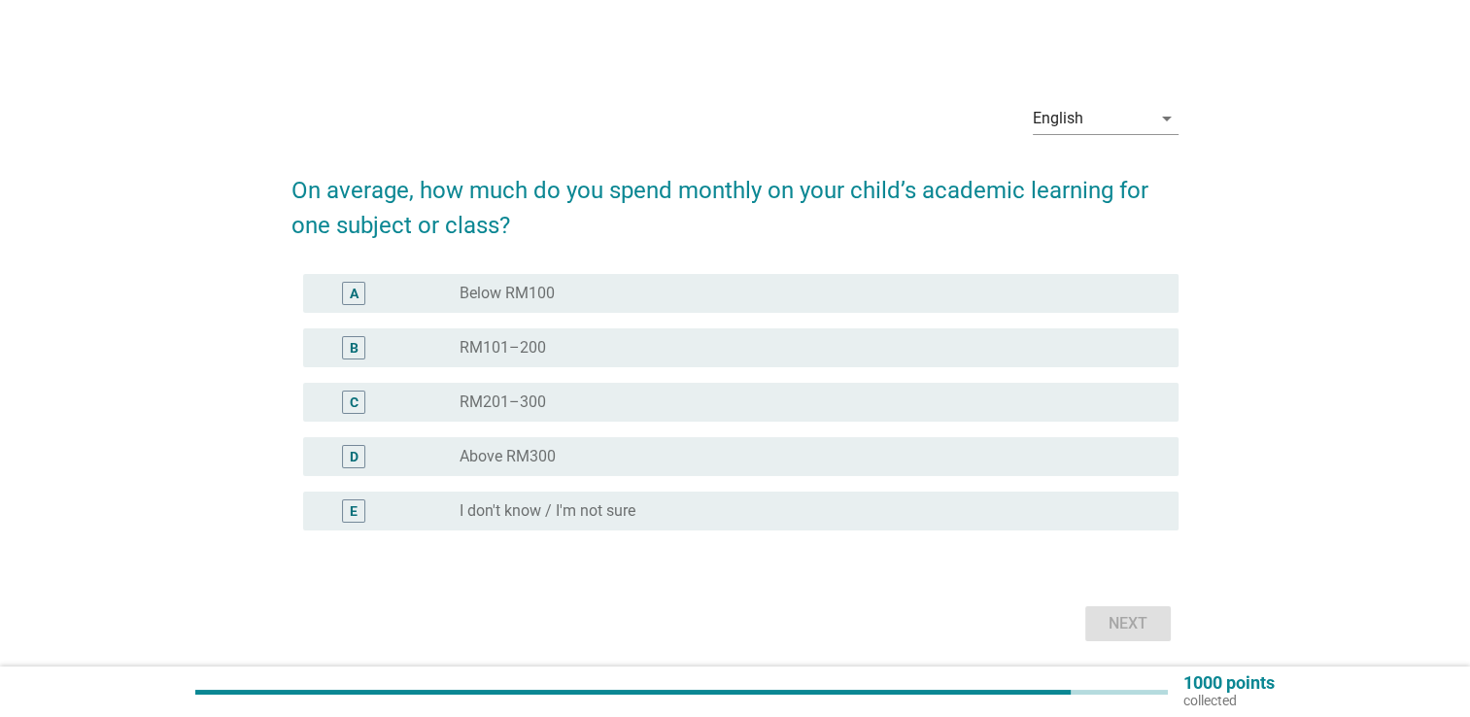
click at [826, 380] on div "C radio_button_unchecked RM201–300" at bounding box center [735, 402] width 887 height 54
drag, startPoint x: 905, startPoint y: 395, endPoint x: 1014, endPoint y: 453, distance: 123.5
click at [906, 395] on div "radio_button_unchecked RM201–300" at bounding box center [804, 402] width 688 height 19
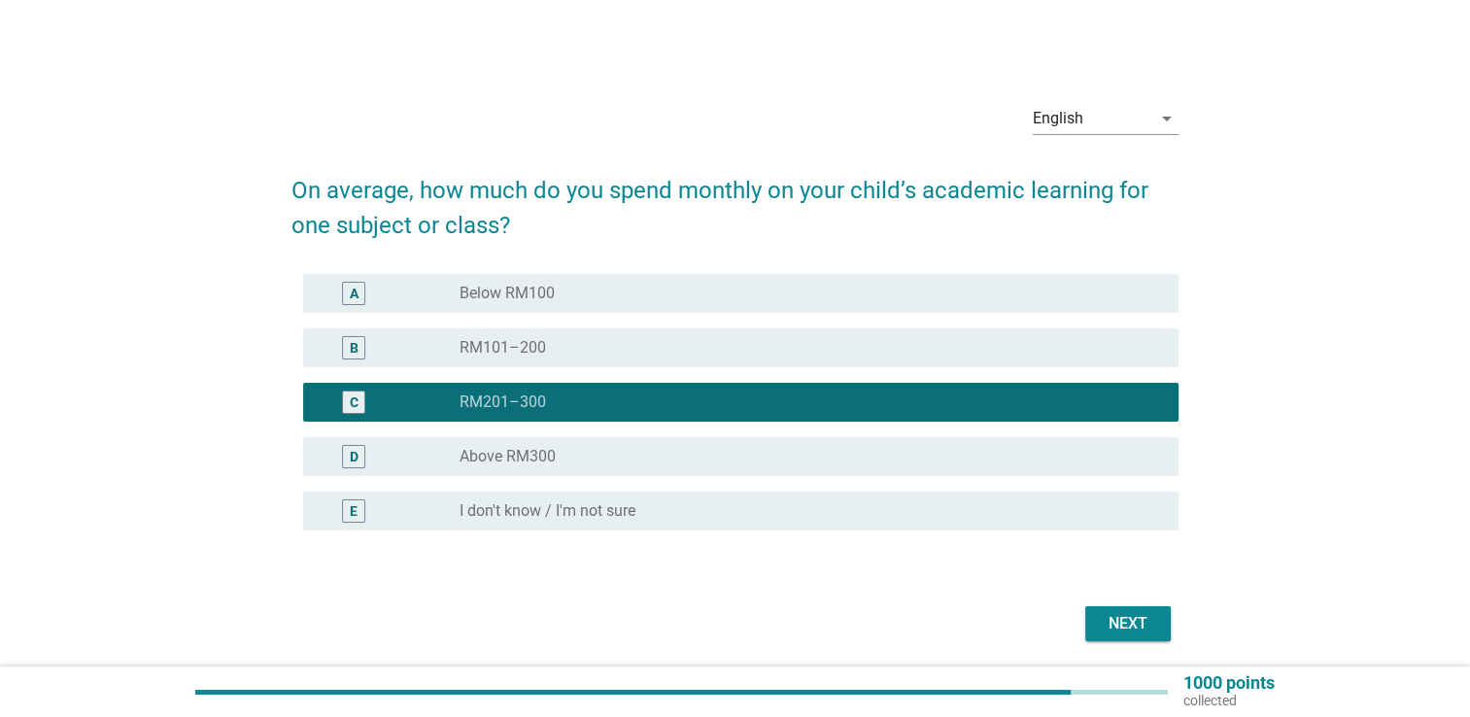
click at [1162, 622] on button "Next" at bounding box center [1129, 623] width 86 height 35
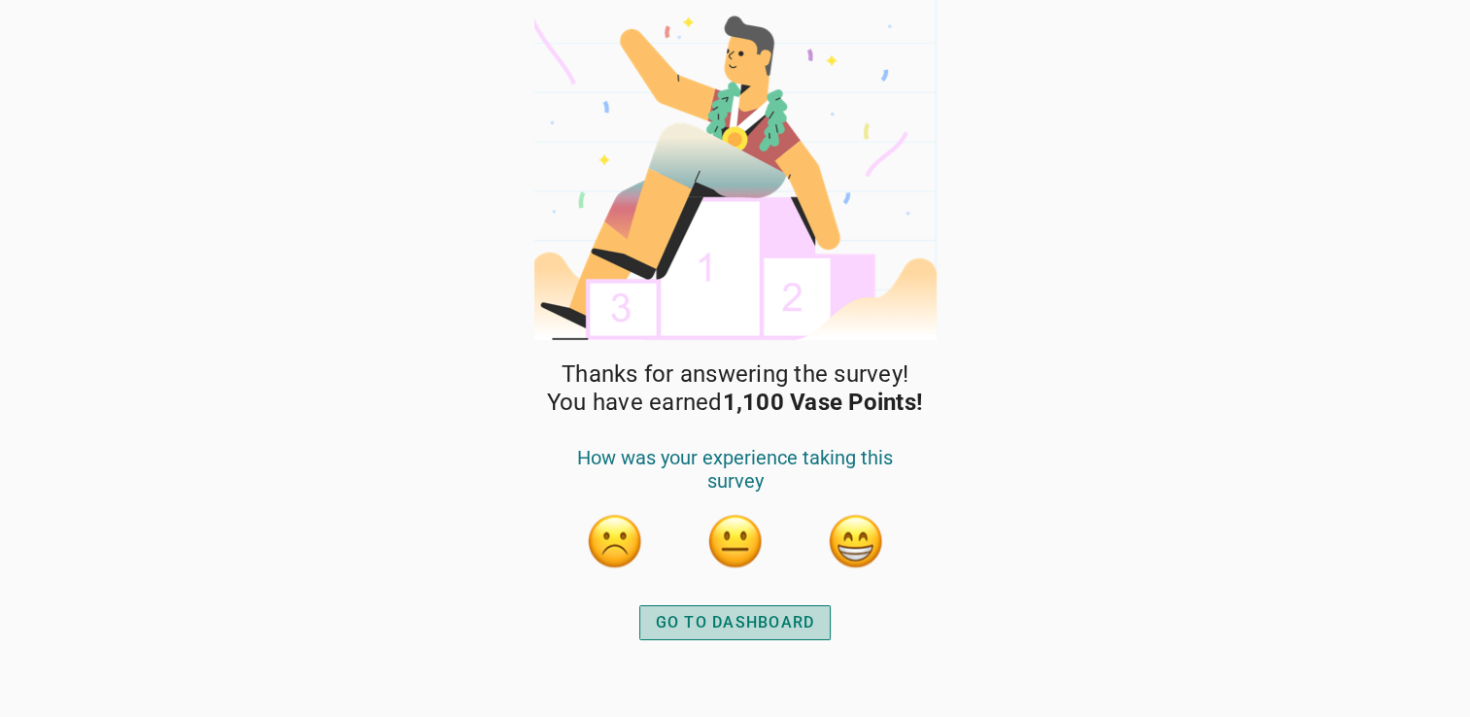
click at [800, 624] on div "GO TO DASHBOARD" at bounding box center [735, 622] width 159 height 23
